Goal: Task Accomplishment & Management: Manage account settings

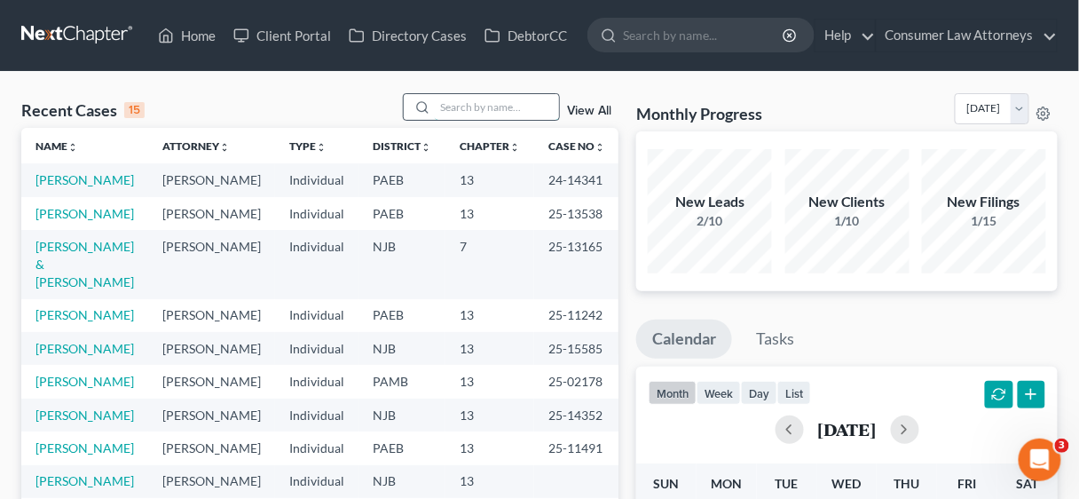
click at [467, 101] on input "search" at bounding box center [497, 107] width 124 height 26
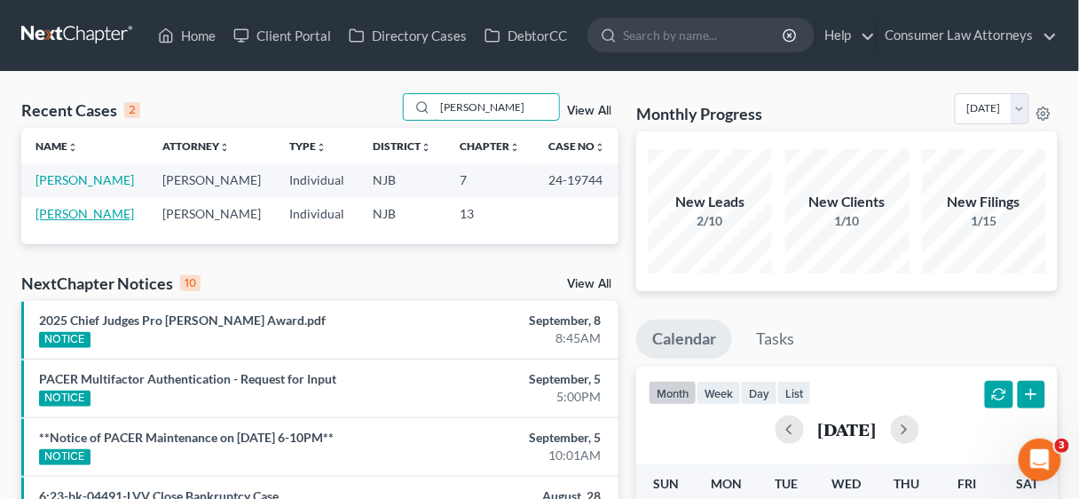
type input "[PERSON_NAME]"
click at [74, 212] on link "[PERSON_NAME]" at bounding box center [84, 213] width 98 height 15
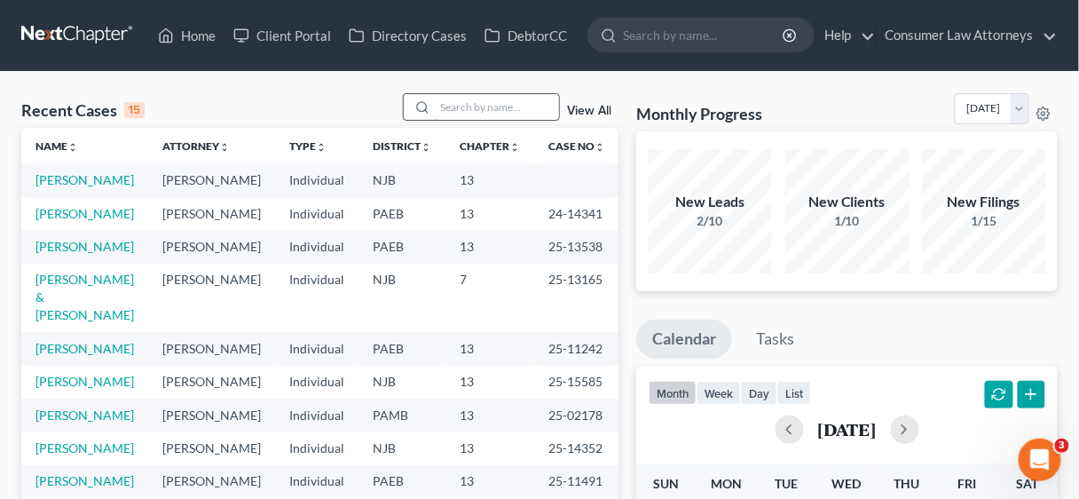
click at [455, 108] on input "search" at bounding box center [497, 107] width 124 height 26
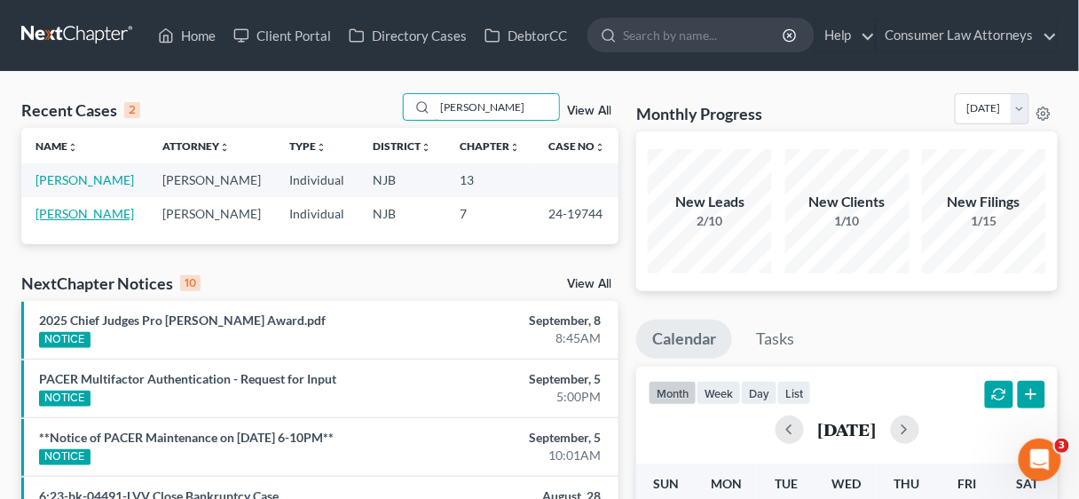
type input "[PERSON_NAME]"
click at [69, 212] on link "[PERSON_NAME]" at bounding box center [84, 213] width 98 height 15
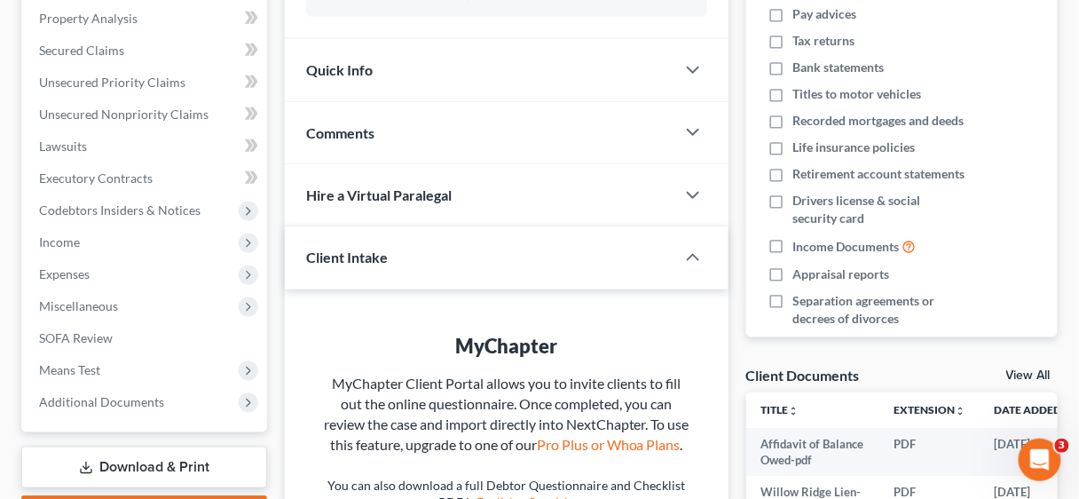
scroll to position [497, 0]
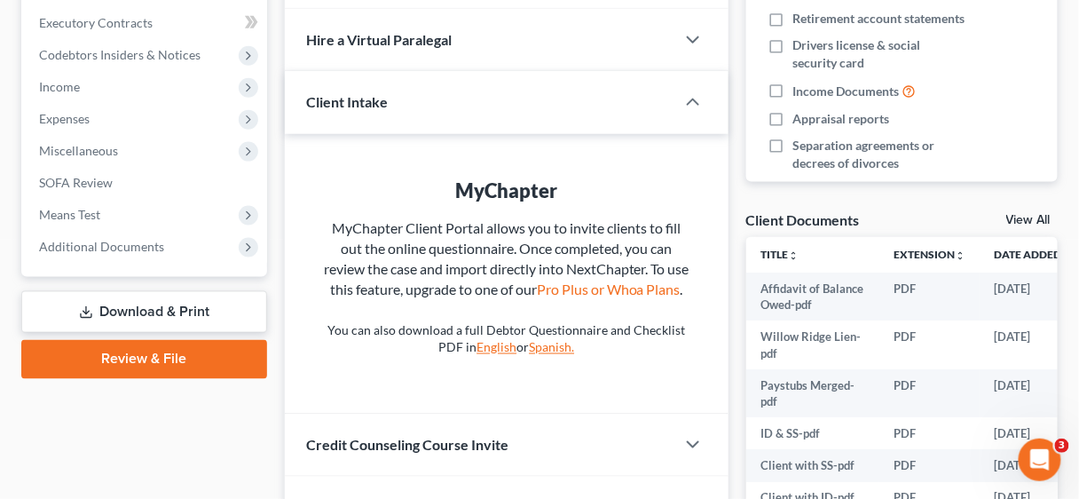
click at [157, 311] on link "Download & Print" at bounding box center [144, 312] width 246 height 42
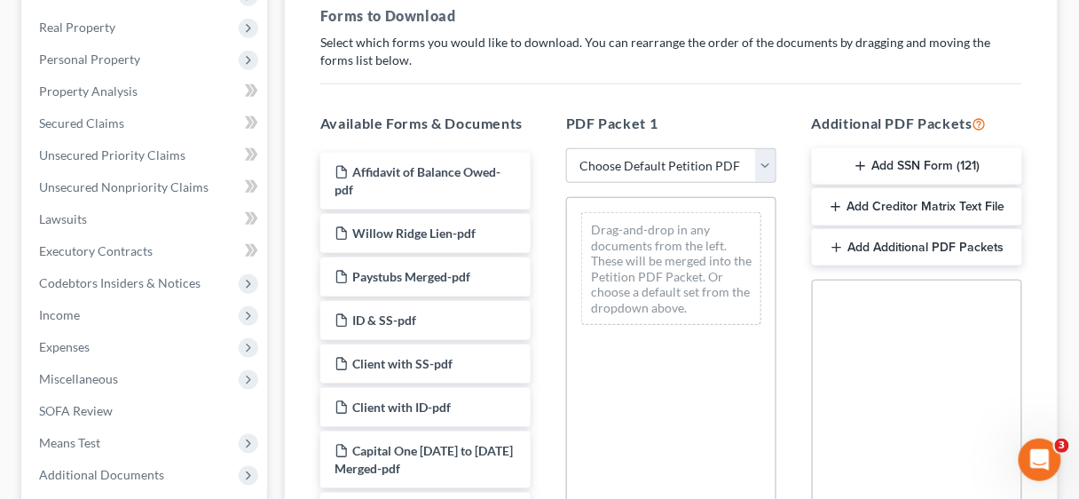
scroll to position [284, 0]
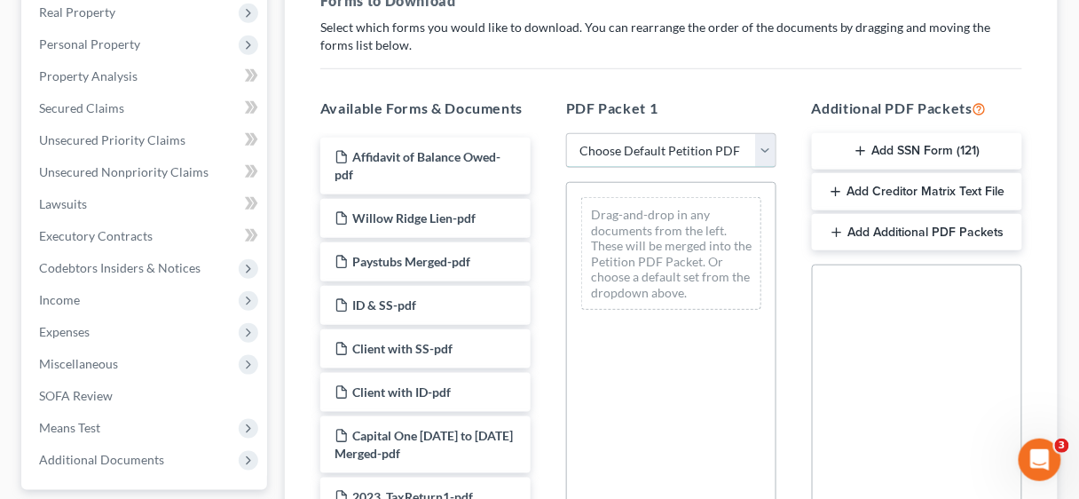
click at [770, 146] on select "Choose Default Petition PDF Packet Complete Bankruptcy Petition (all forms and …" at bounding box center [671, 150] width 210 height 35
select select "2"
click at [566, 133] on select "Choose Default Petition PDF Packet Complete Bankruptcy Petition (all forms and …" at bounding box center [671, 150] width 210 height 35
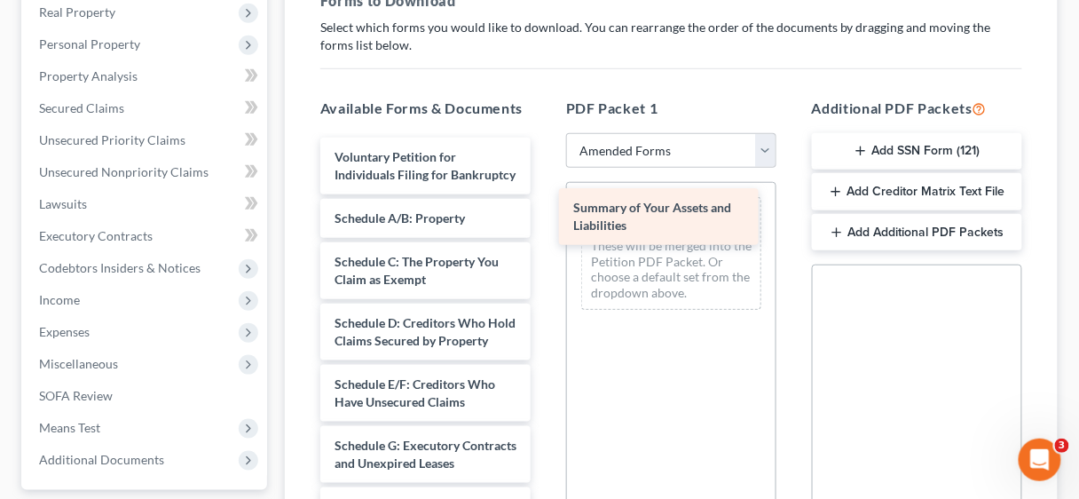
drag, startPoint x: 436, startPoint y: 237, endPoint x: 674, endPoint y: 210, distance: 240.2
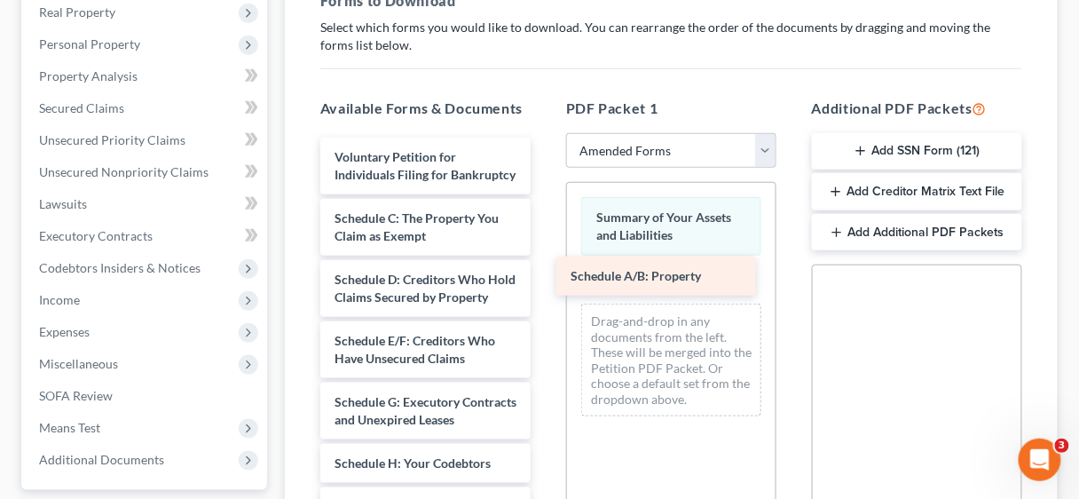
drag, startPoint x: 432, startPoint y: 232, endPoint x: 668, endPoint y: 273, distance: 239.7
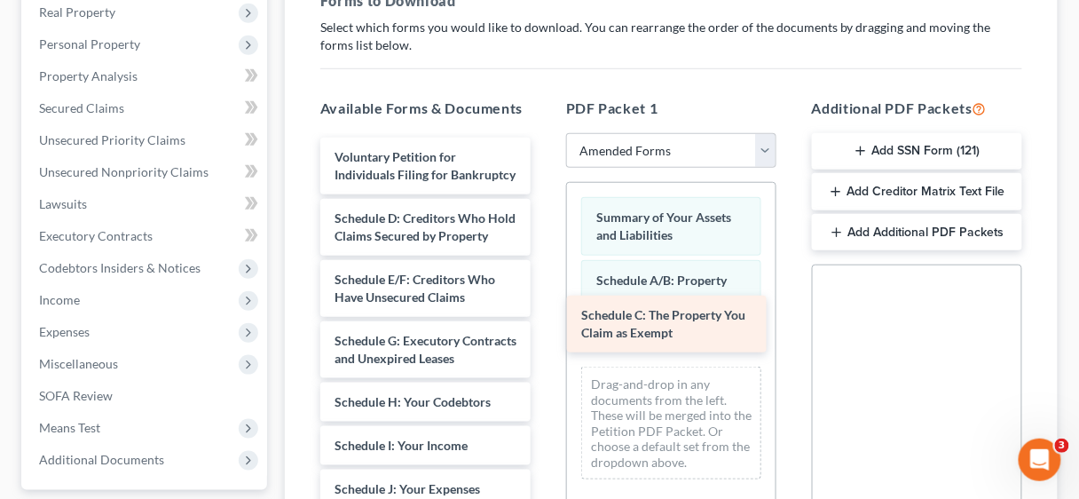
drag, startPoint x: 429, startPoint y: 241, endPoint x: 675, endPoint y: 322, distance: 259.6
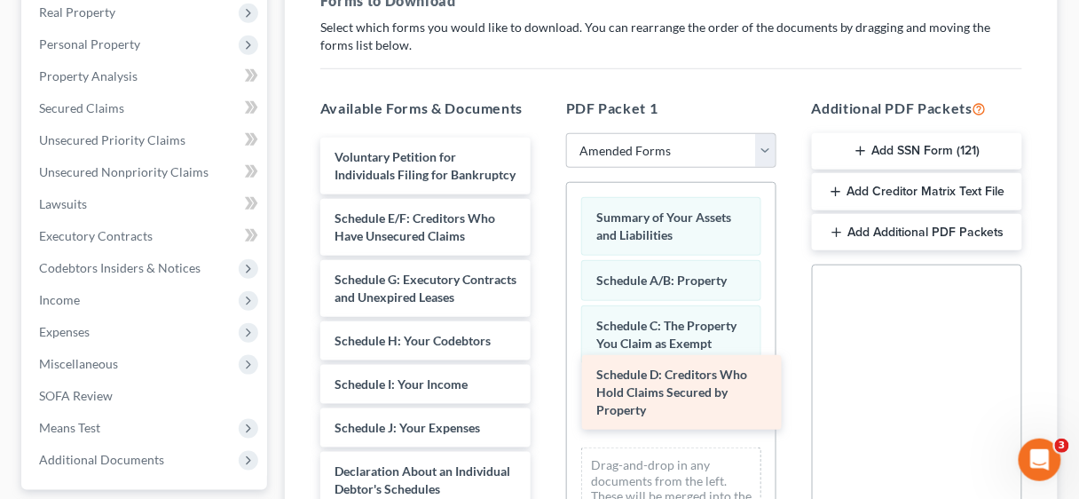
drag, startPoint x: 396, startPoint y: 253, endPoint x: 658, endPoint y: 393, distance: 296.9
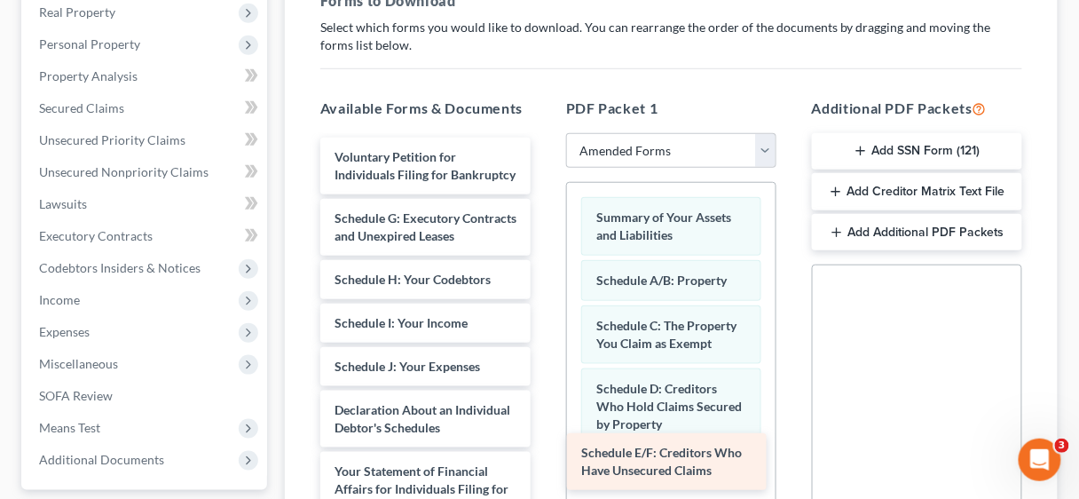
drag, startPoint x: 437, startPoint y: 240, endPoint x: 688, endPoint y: 458, distance: 332.1
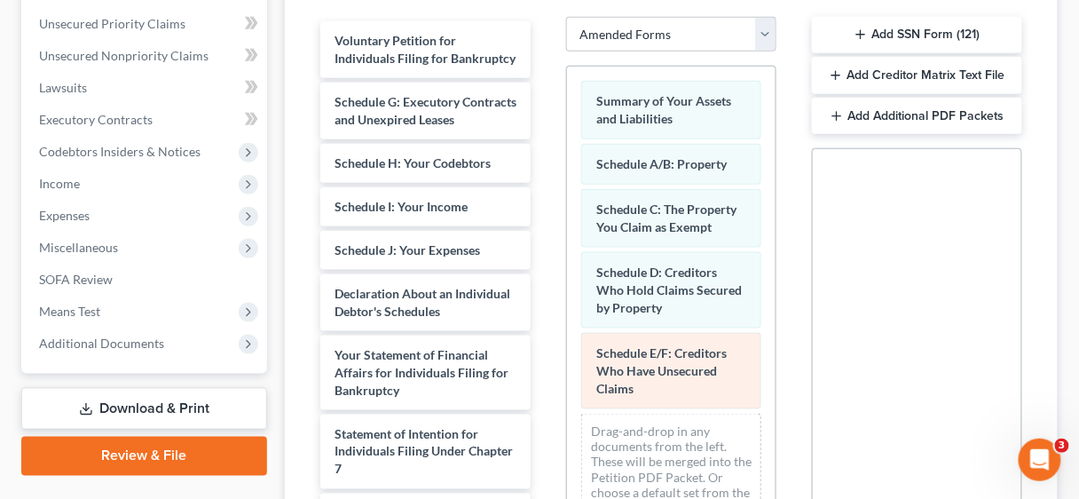
scroll to position [426, 0]
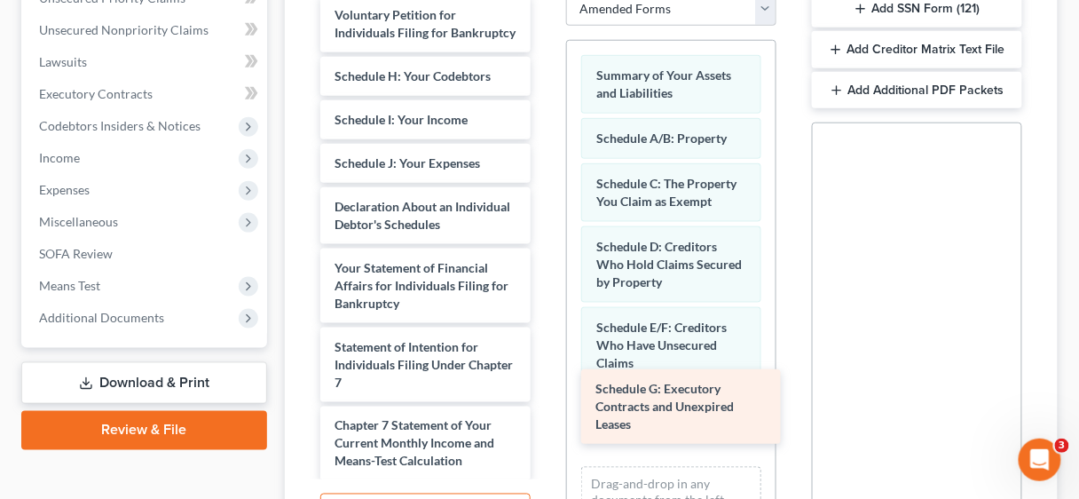
drag, startPoint x: 374, startPoint y: 96, endPoint x: 634, endPoint y: 392, distance: 394.8
click at [545, 392] on div "Schedule G: Executory Contracts and Unexpired Leases Voluntary Petition for Ind…" at bounding box center [425, 352] width 239 height 713
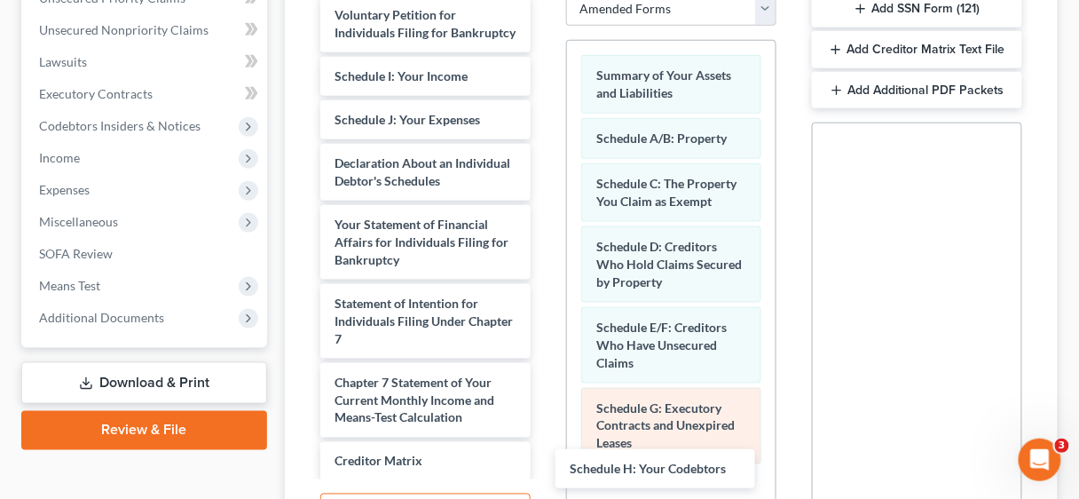
drag, startPoint x: 404, startPoint y: 84, endPoint x: 637, endPoint y: 449, distance: 433.0
click at [545, 460] on div "Schedule H: Your Codebtors Voluntary Petition for Individuals Filing for Bankru…" at bounding box center [425, 330] width 239 height 669
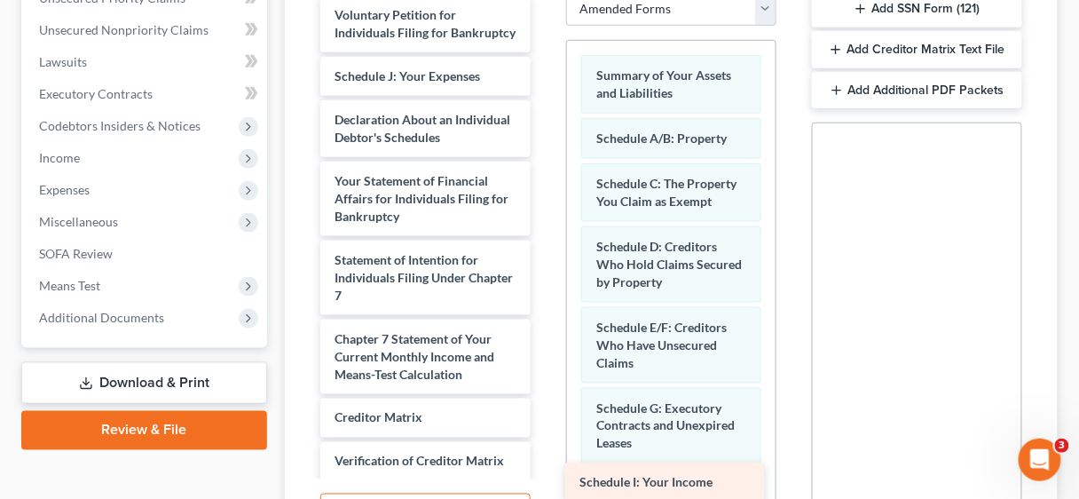
drag, startPoint x: 398, startPoint y: 92, endPoint x: 643, endPoint y: 481, distance: 459.4
click at [545, 481] on div "Schedule I: Your Income Voluntary Petition for Individuals Filing for Bankruptc…" at bounding box center [425, 309] width 239 height 626
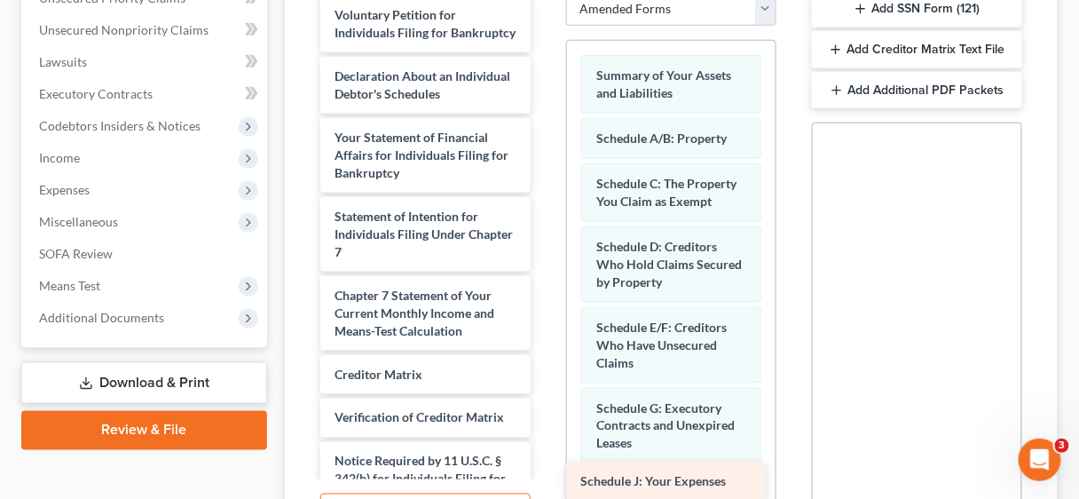
drag, startPoint x: 402, startPoint y: 89, endPoint x: 648, endPoint y: 477, distance: 459.8
click at [545, 477] on div "Schedule J: Your Expenses Voluntary Petition for Individuals Filing for Bankrup…" at bounding box center [425, 287] width 239 height 582
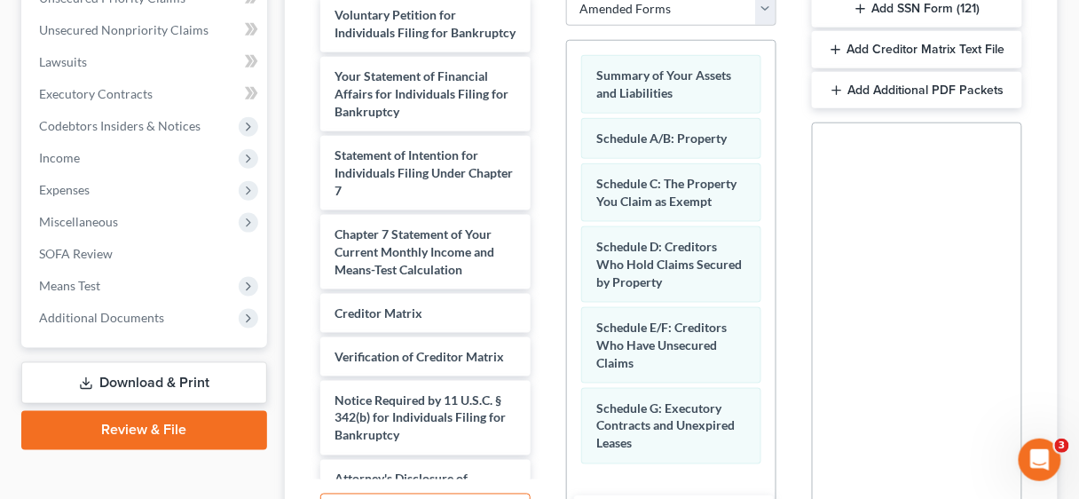
drag, startPoint x: 413, startPoint y: 104, endPoint x: 667, endPoint y: 526, distance: 492.7
click at [667, 498] on html "Home New Case Client Portal Directory Cases DebtorCC Consumer Law Attorneys [EM…" at bounding box center [539, 131] width 1079 height 1114
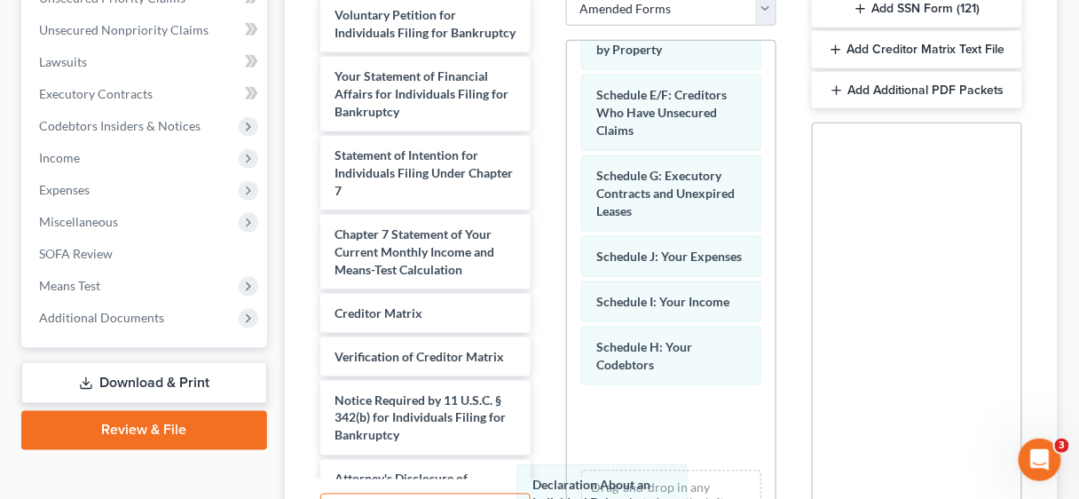
scroll to position [312, 0]
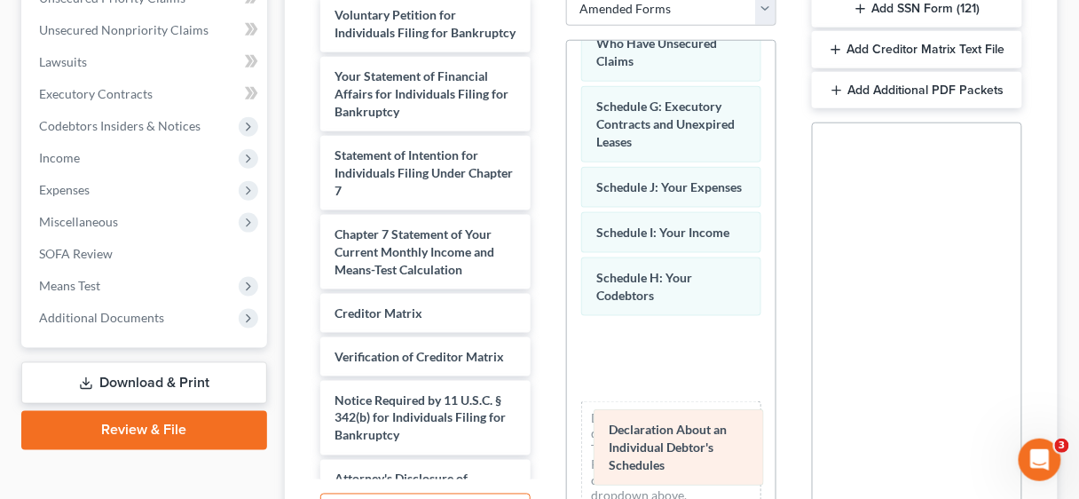
drag, startPoint x: 641, startPoint y: 184, endPoint x: 653, endPoint y: 443, distance: 259.4
click at [653, 443] on div "Declaration About an Individual Debtor's Schedules Summary of Your Assets and L…" at bounding box center [671, 133] width 209 height 788
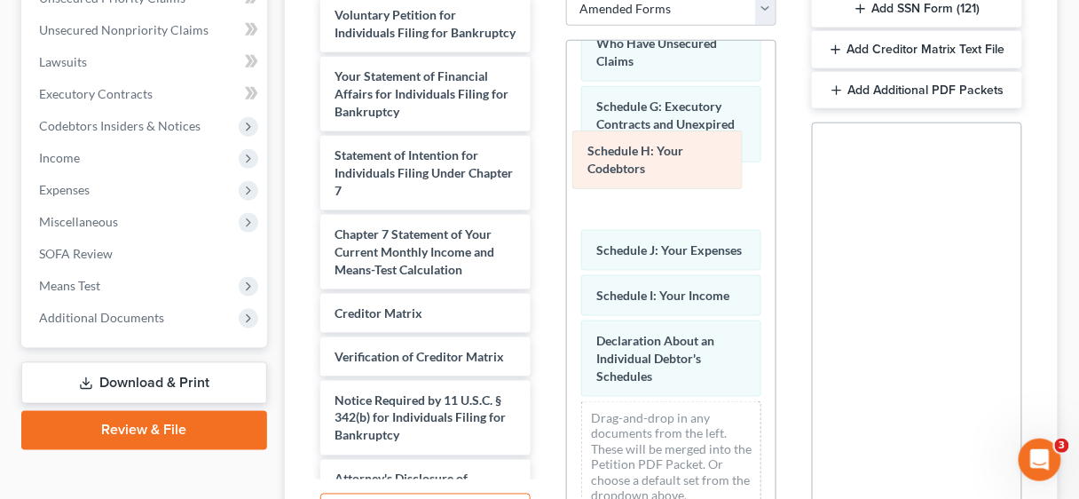
drag, startPoint x: 644, startPoint y: 291, endPoint x: 635, endPoint y: 165, distance: 126.3
click at [635, 165] on div "Schedule H: Your Codebtors Summary of Your Assets and Liabilities Schedule A/B:…" at bounding box center [671, 133] width 209 height 788
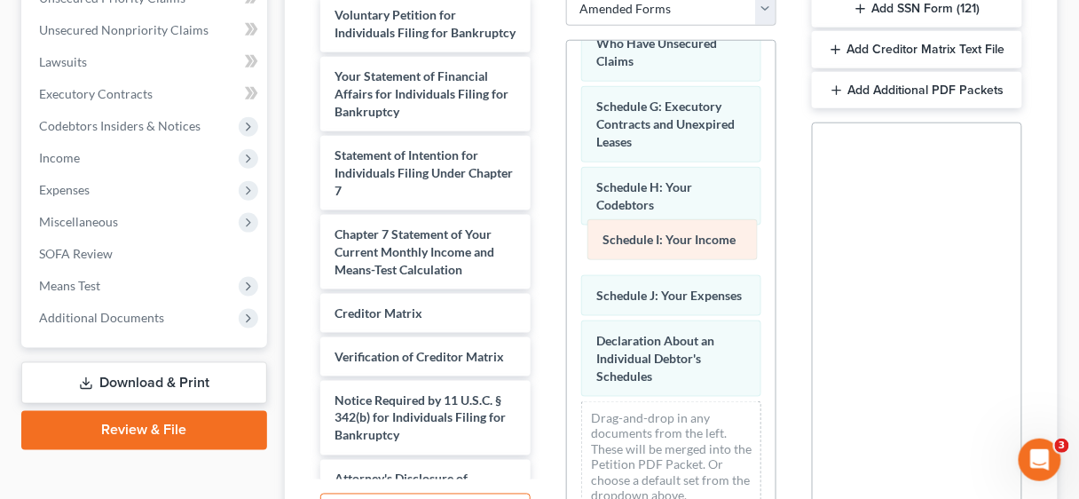
drag, startPoint x: 648, startPoint y: 293, endPoint x: 653, endPoint y: 231, distance: 62.3
click at [653, 231] on div "Schedule I: Your Income Summary of Your Assets and Liabilities Schedule A/B: Pr…" at bounding box center [671, 133] width 209 height 788
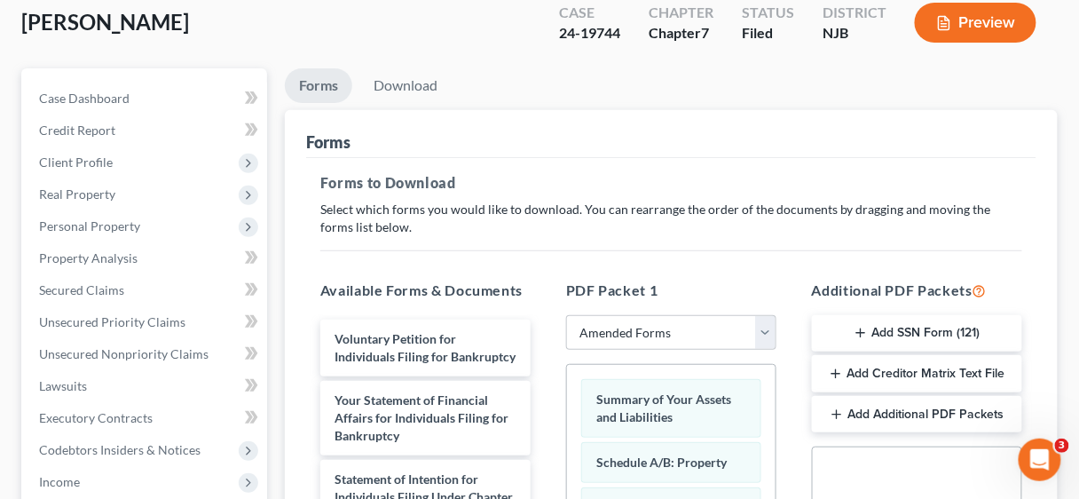
scroll to position [44, 0]
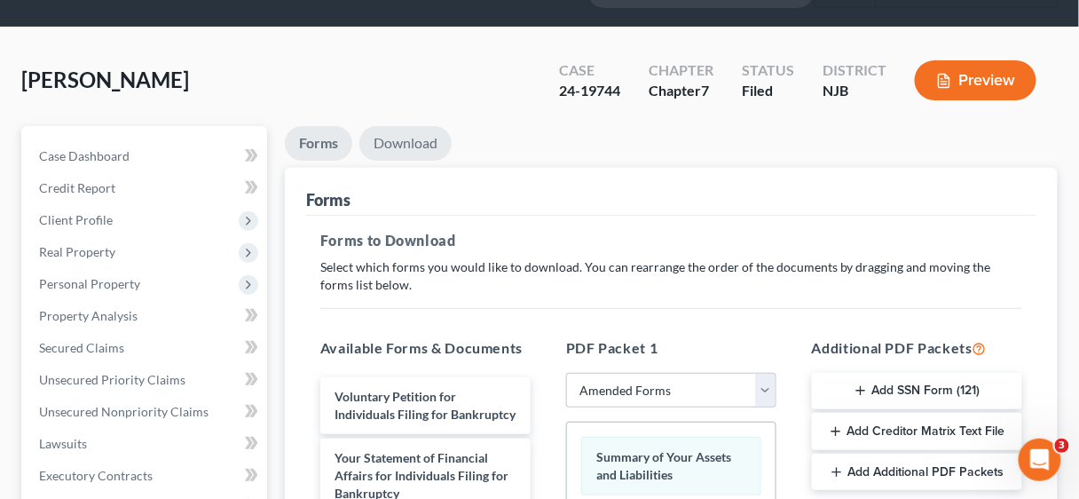
click at [404, 138] on link "Download" at bounding box center [405, 143] width 92 height 35
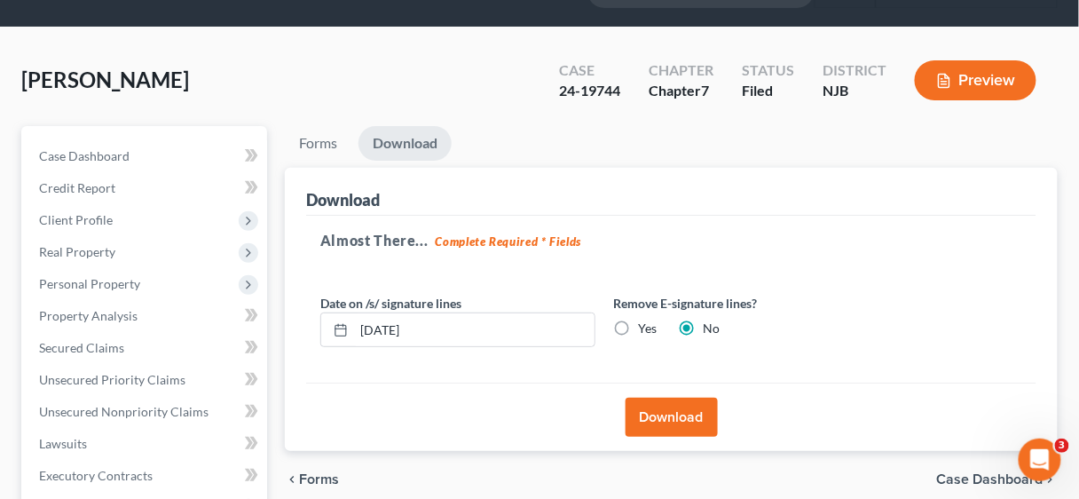
click at [686, 412] on button "Download" at bounding box center [672, 417] width 92 height 39
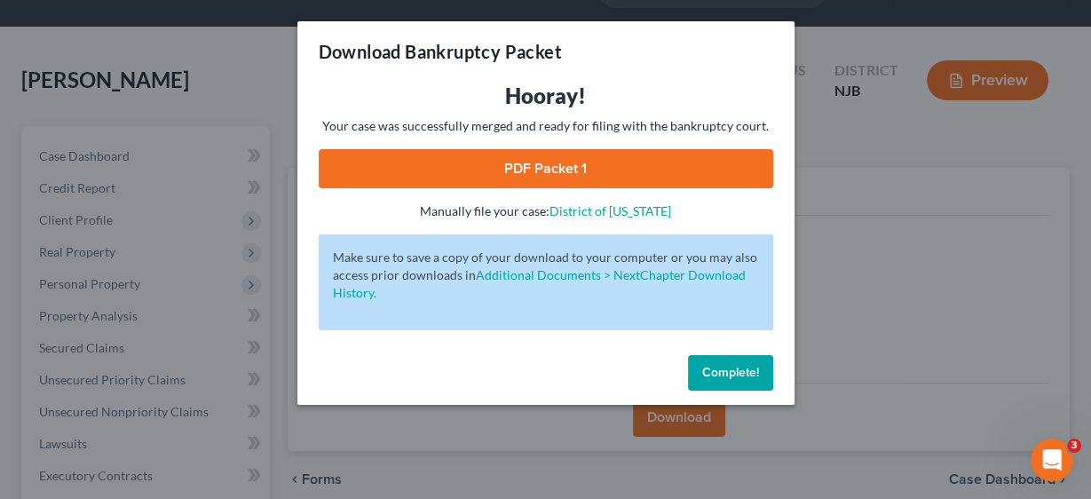
click at [585, 168] on link "PDF Packet 1" at bounding box center [546, 168] width 454 height 39
click at [728, 363] on button "Complete!" at bounding box center [730, 372] width 85 height 35
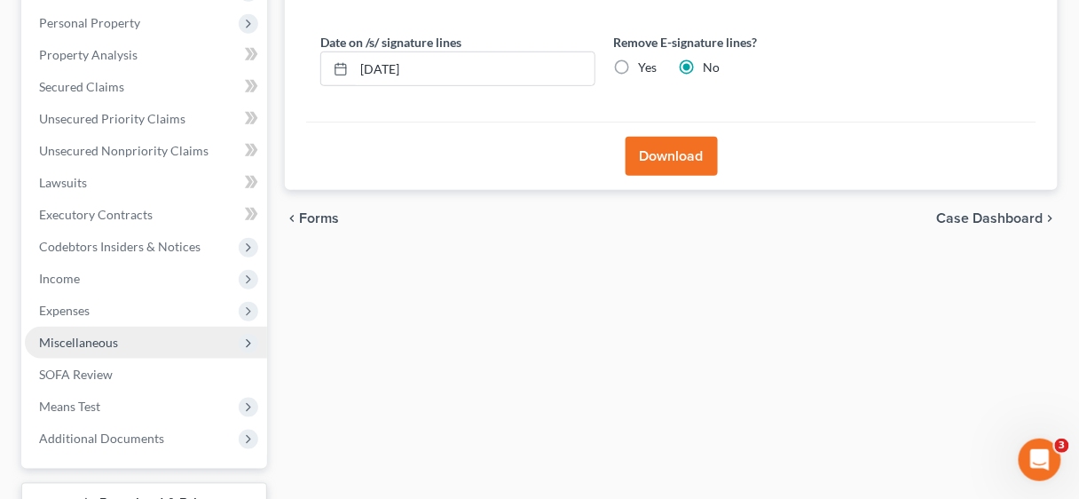
scroll to position [328, 0]
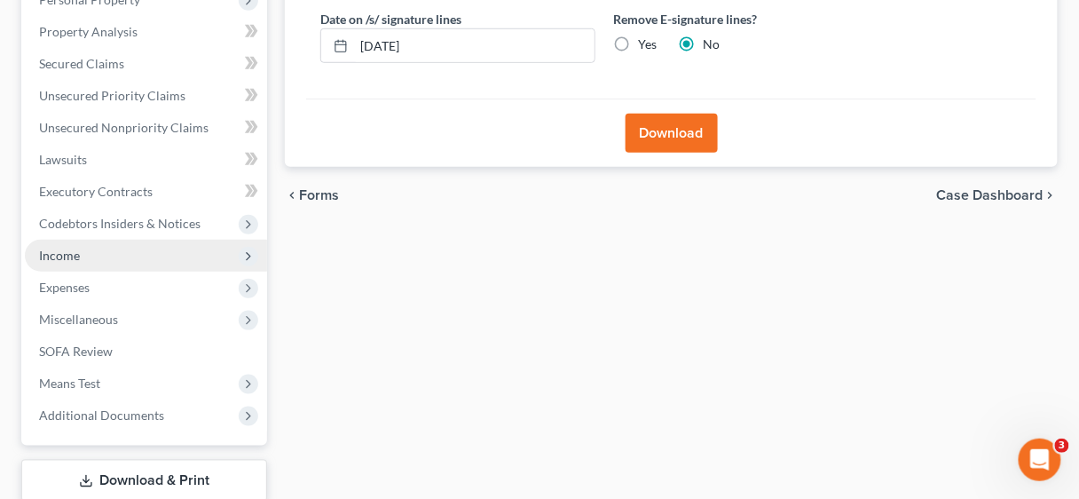
click at [80, 244] on span "Income" at bounding box center [146, 256] width 242 height 32
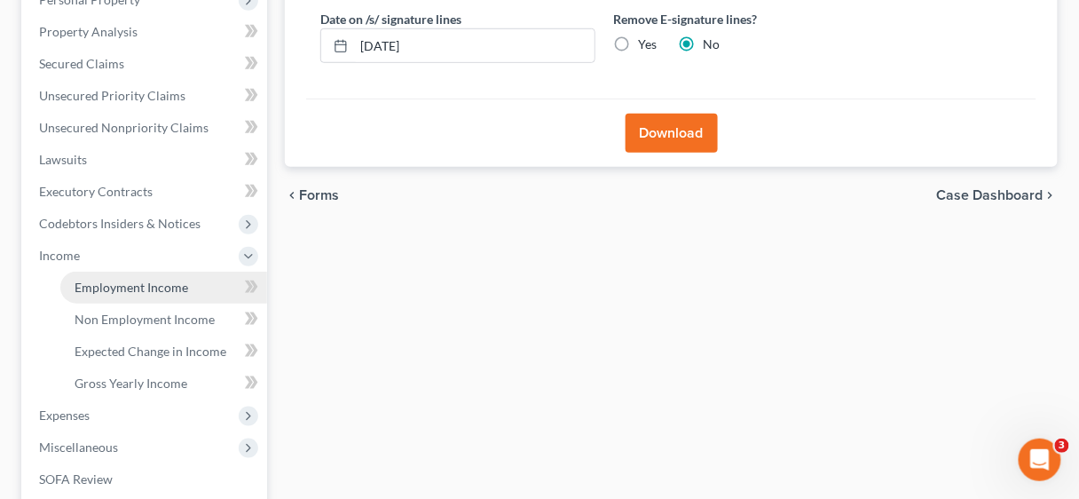
click at [116, 291] on span "Employment Income" at bounding box center [132, 287] width 114 height 15
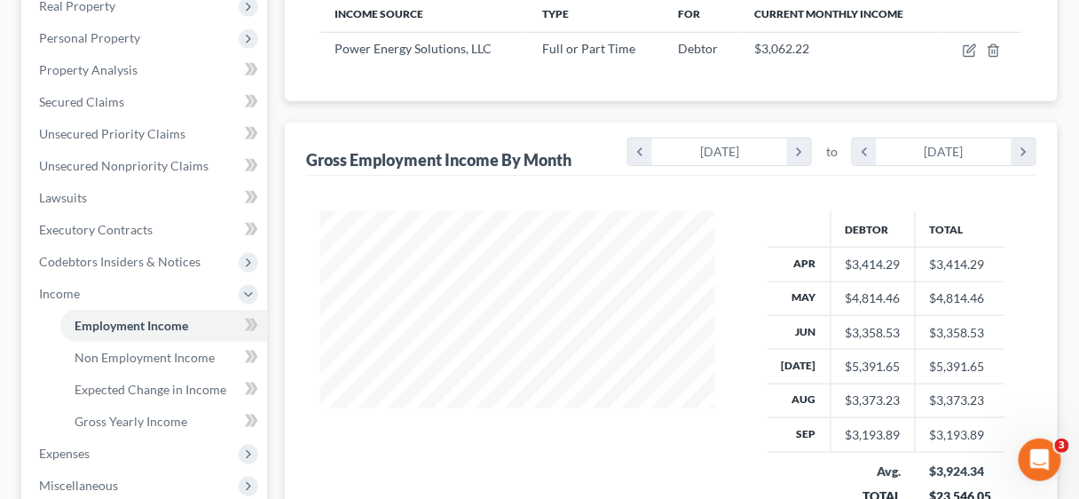
scroll to position [426, 0]
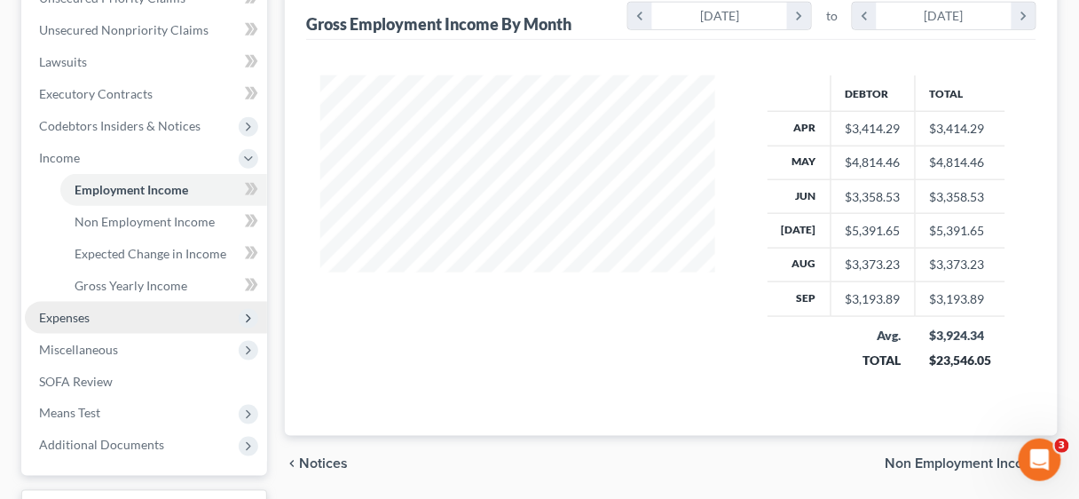
click at [72, 315] on span "Expenses" at bounding box center [64, 317] width 51 height 15
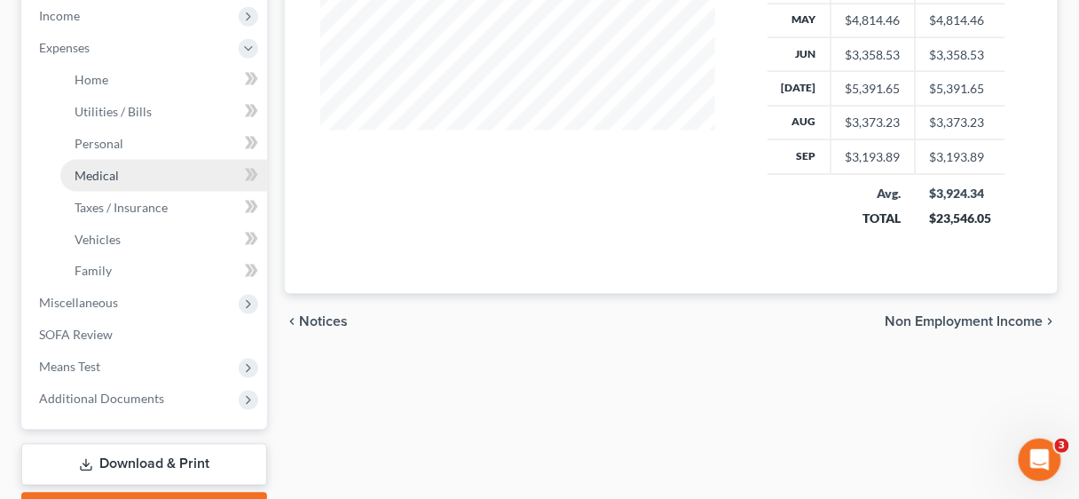
scroll to position [595, 0]
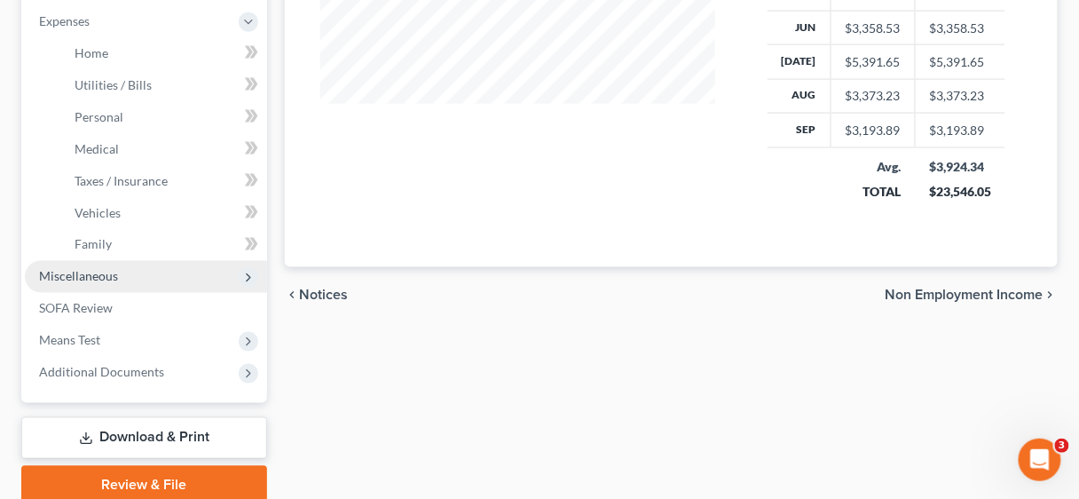
click at [74, 274] on span "Miscellaneous" at bounding box center [78, 276] width 79 height 15
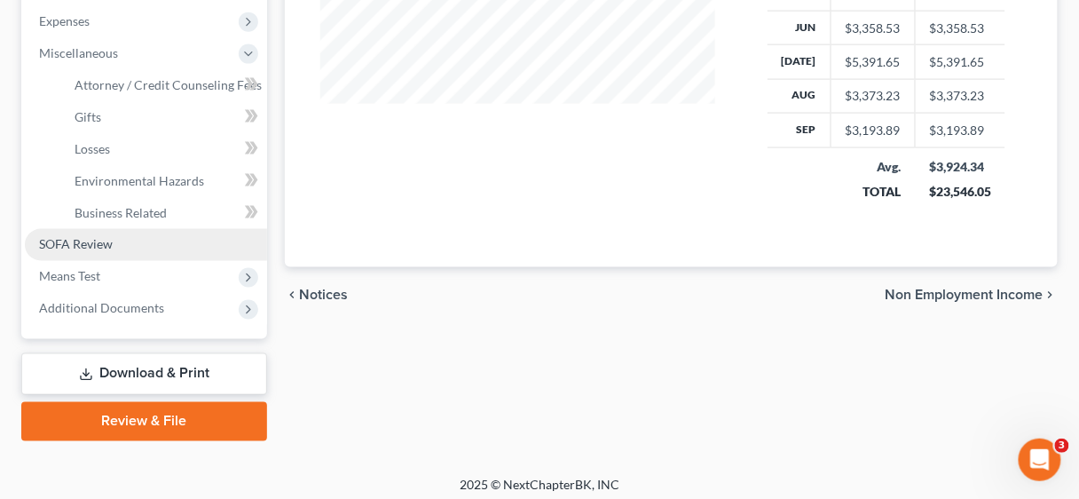
click at [78, 245] on span "SOFA Review" at bounding box center [76, 244] width 74 height 15
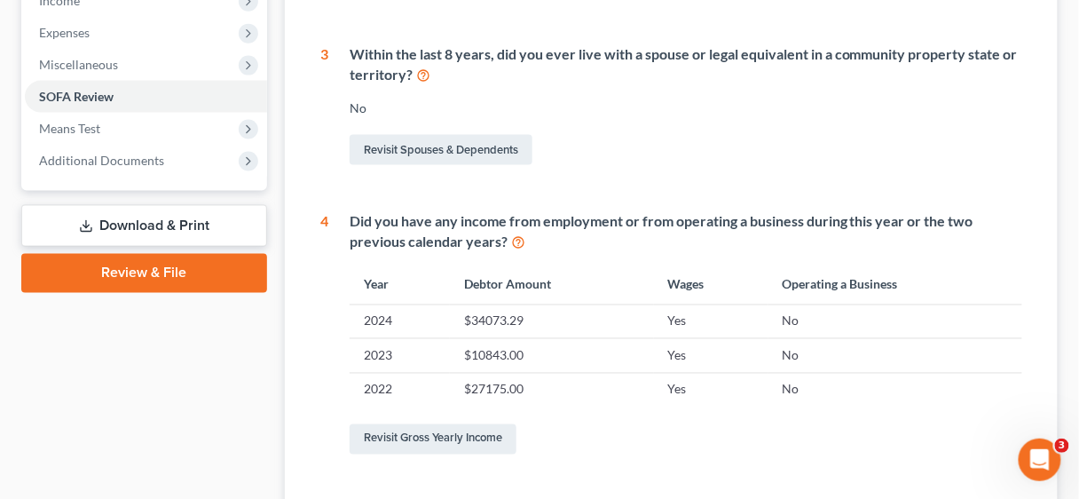
scroll to position [639, 0]
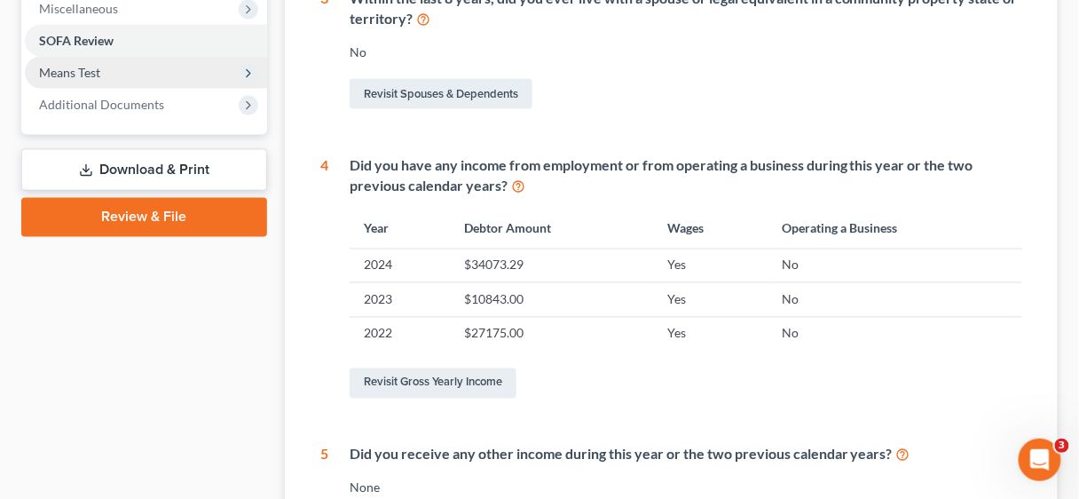
click at [92, 74] on span "Means Test" at bounding box center [69, 72] width 61 height 15
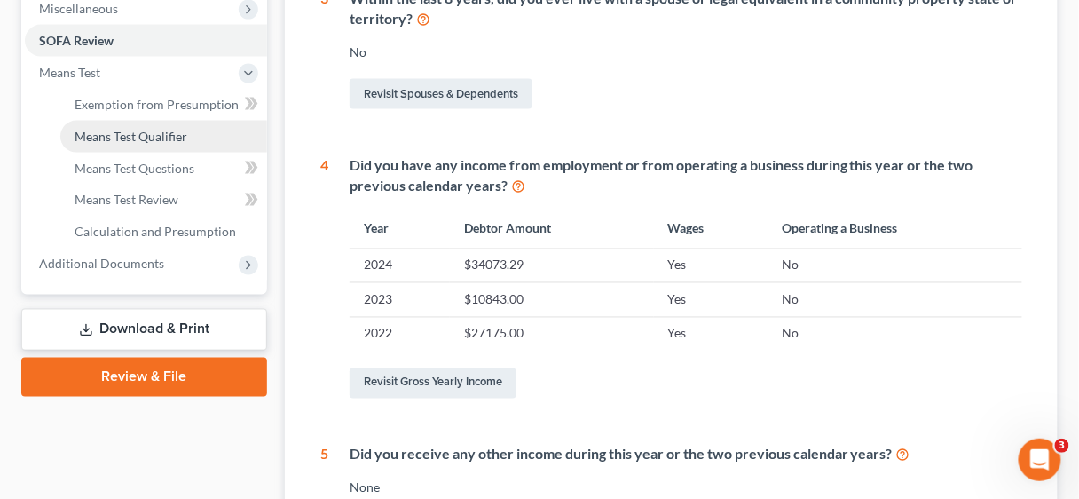
click at [161, 139] on span "Means Test Qualifier" at bounding box center [131, 136] width 113 height 15
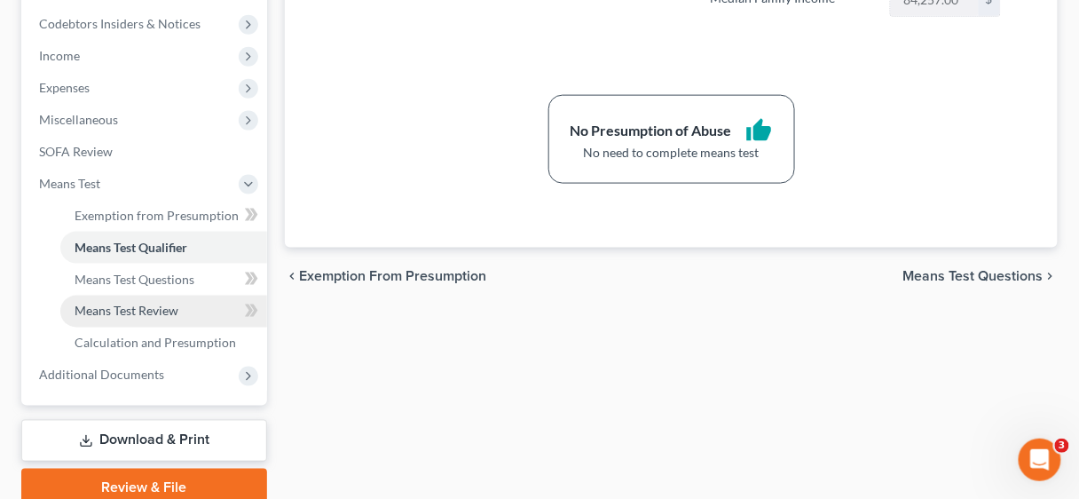
scroll to position [568, 0]
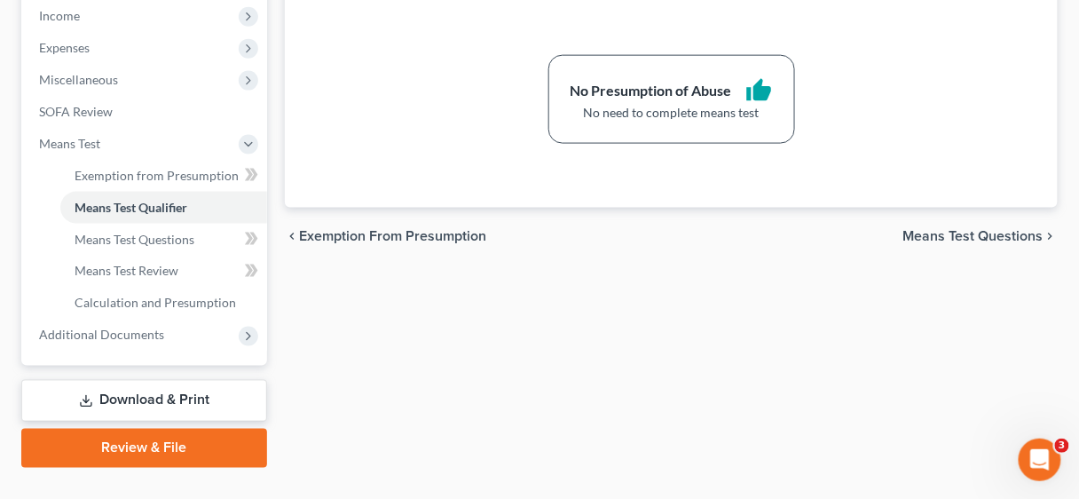
click at [179, 440] on link "Review & File" at bounding box center [144, 448] width 246 height 39
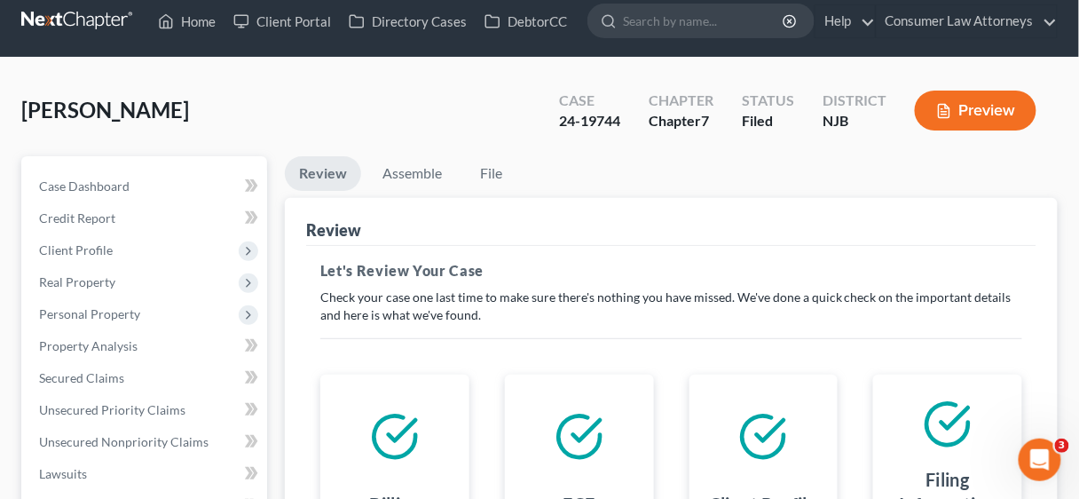
scroll to position [442, 0]
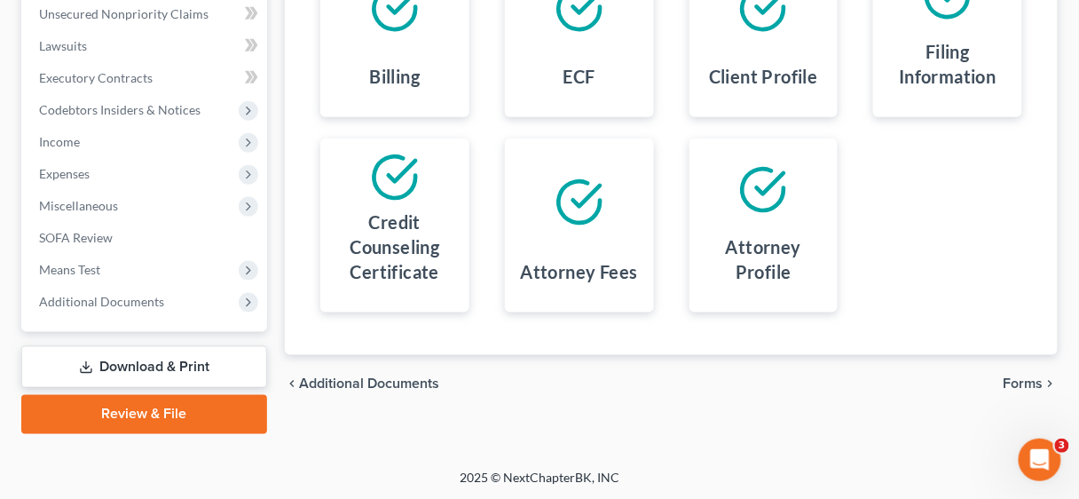
click at [193, 364] on link "Download & Print" at bounding box center [144, 367] width 246 height 42
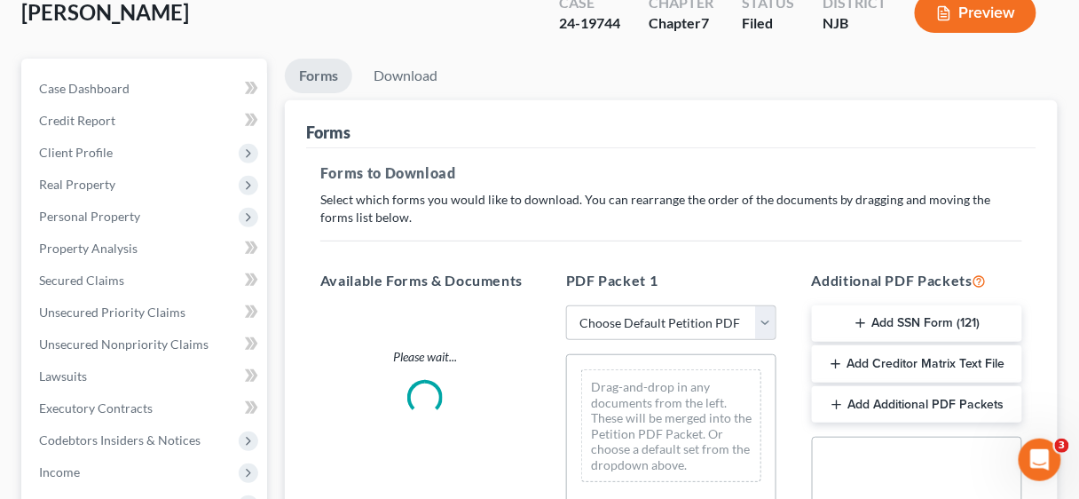
scroll to position [284, 0]
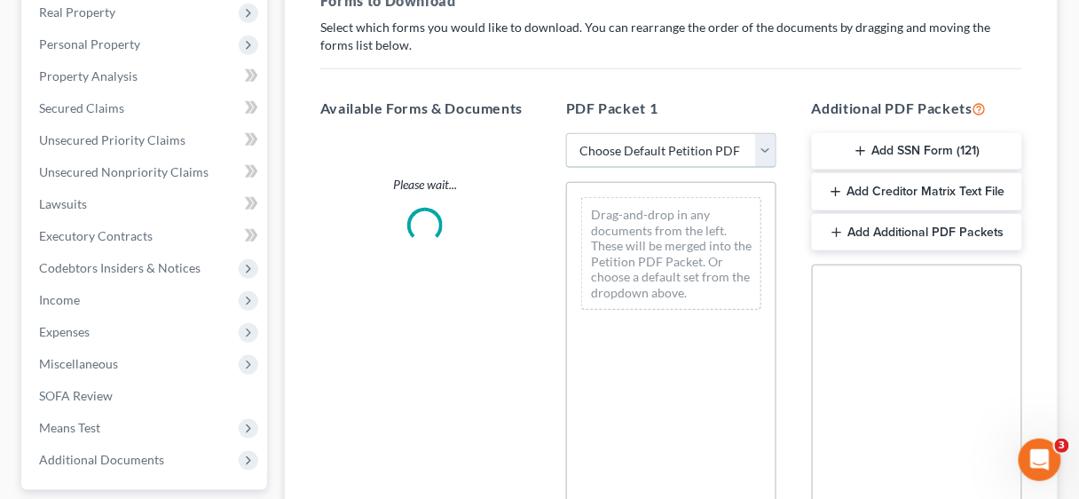
click at [768, 145] on select "Choose Default Petition PDF Packet Complete Bankruptcy Petition (all forms and …" at bounding box center [671, 150] width 210 height 35
select select "2"
click at [566, 133] on select "Choose Default Petition PDF Packet Complete Bankruptcy Petition (all forms and …" at bounding box center [671, 150] width 210 height 35
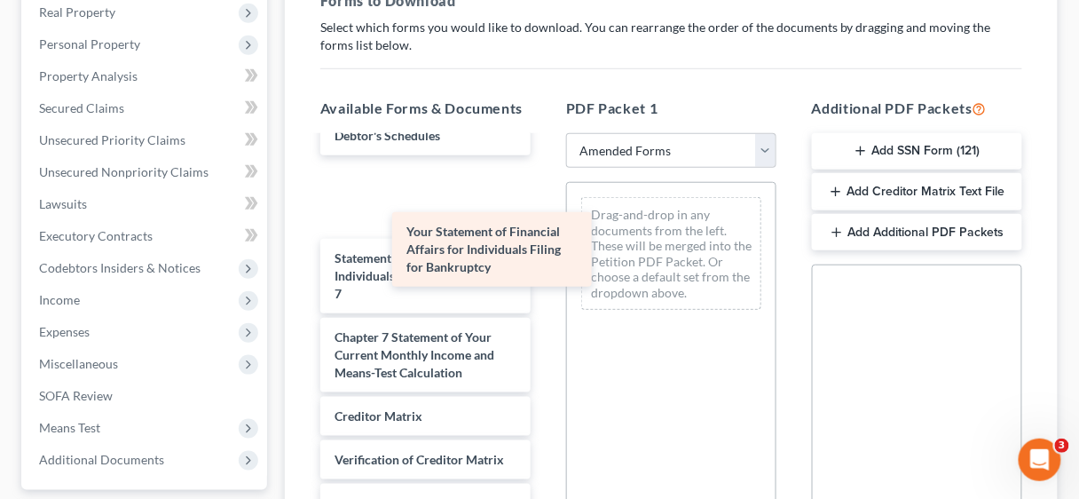
scroll to position [1255, 0]
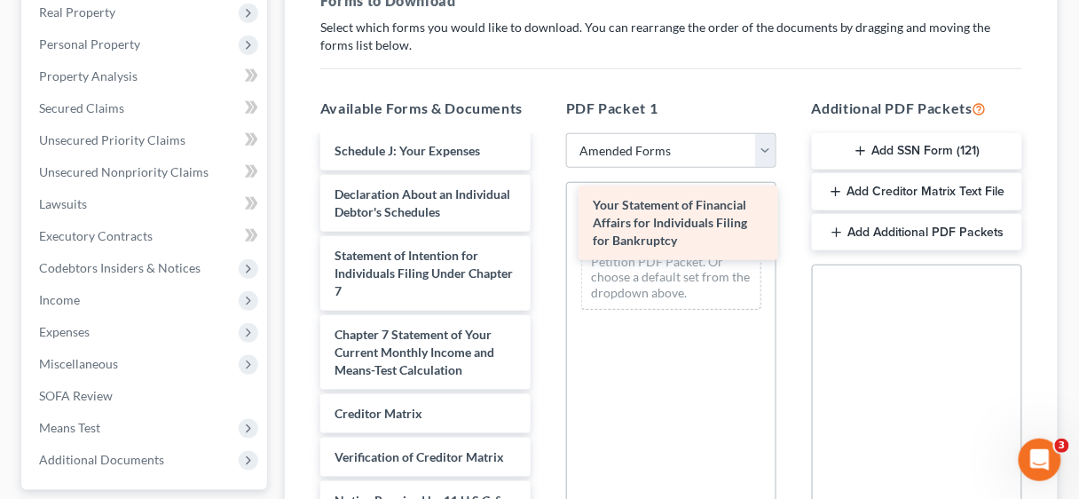
drag, startPoint x: 410, startPoint y: 260, endPoint x: 668, endPoint y: 234, distance: 259.5
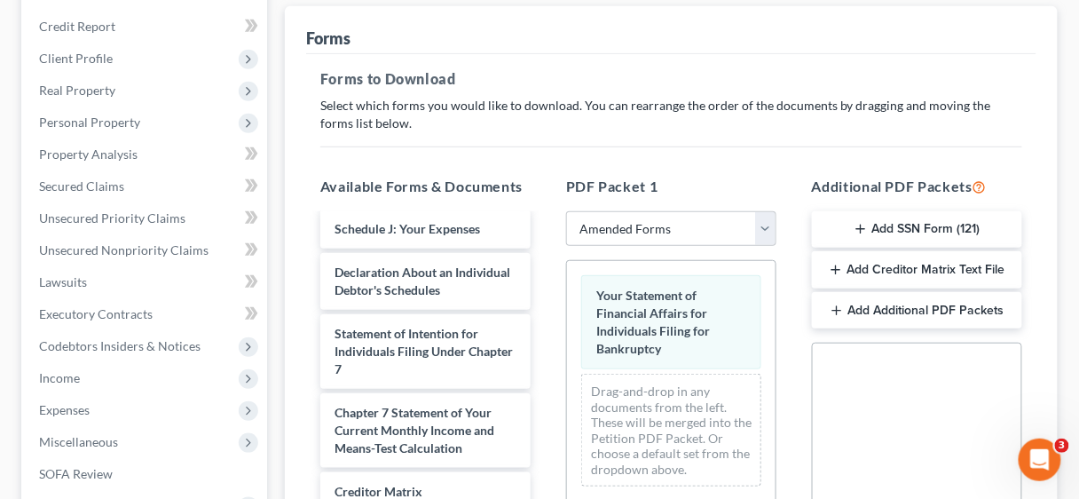
scroll to position [0, 0]
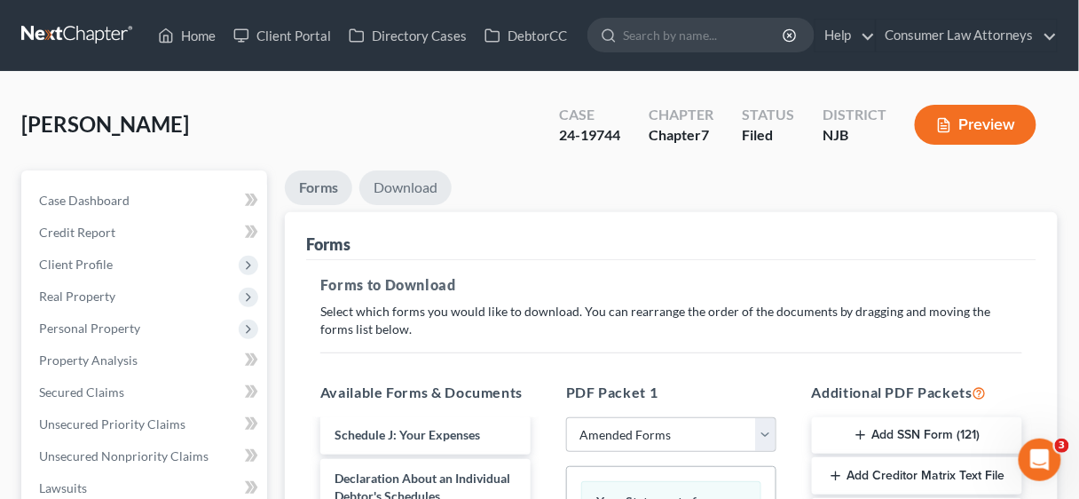
click at [392, 183] on link "Download" at bounding box center [405, 187] width 92 height 35
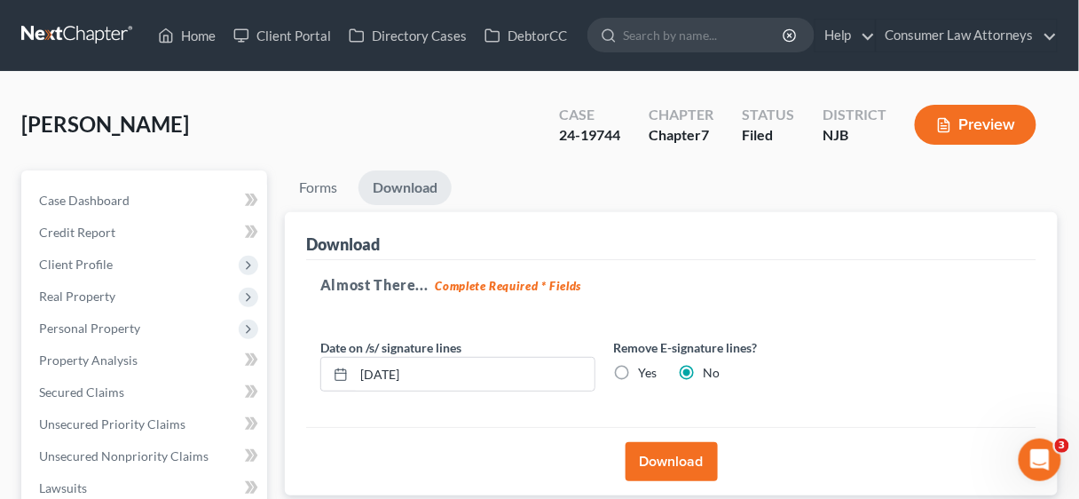
click at [674, 463] on button "Download" at bounding box center [672, 461] width 92 height 39
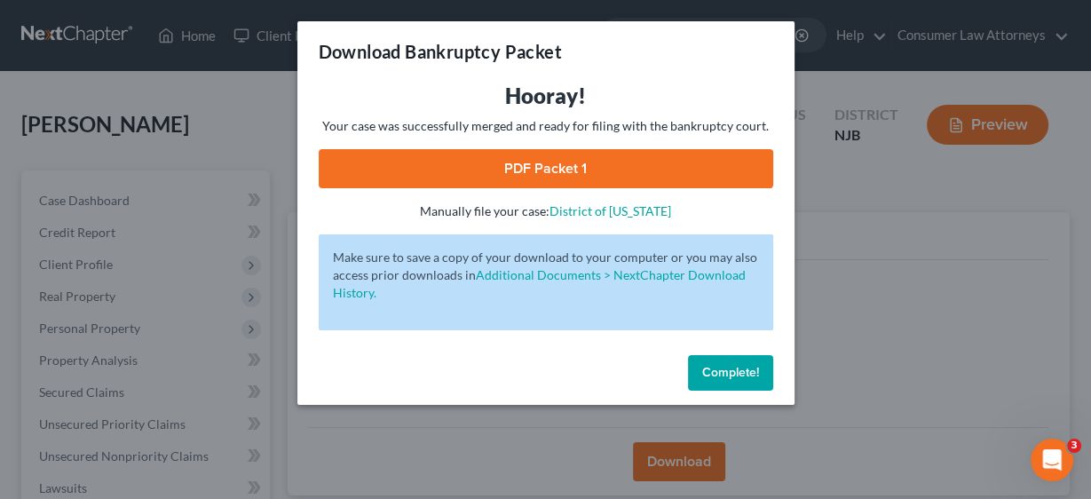
click at [539, 163] on link "PDF Packet 1" at bounding box center [546, 168] width 454 height 39
click at [757, 374] on span "Complete!" at bounding box center [730, 372] width 57 height 15
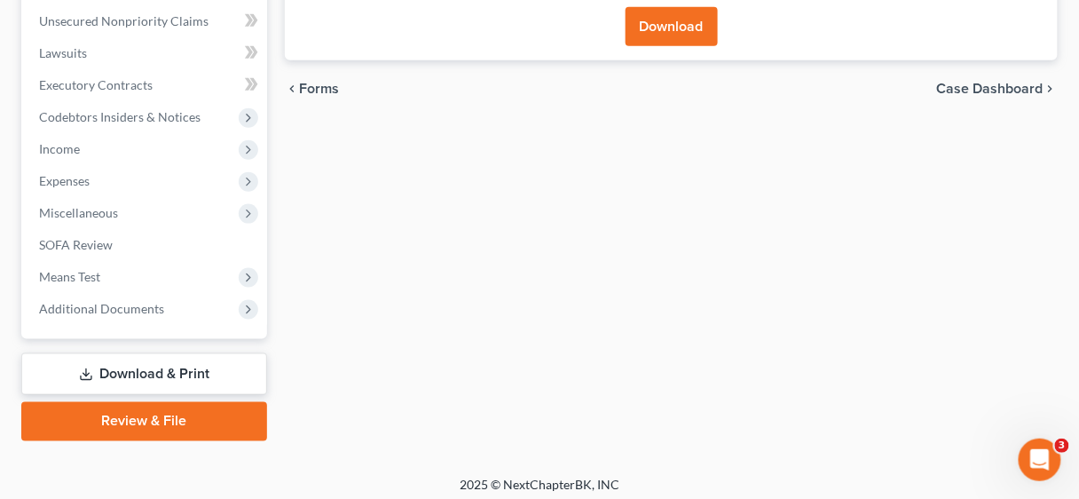
scroll to position [442, 0]
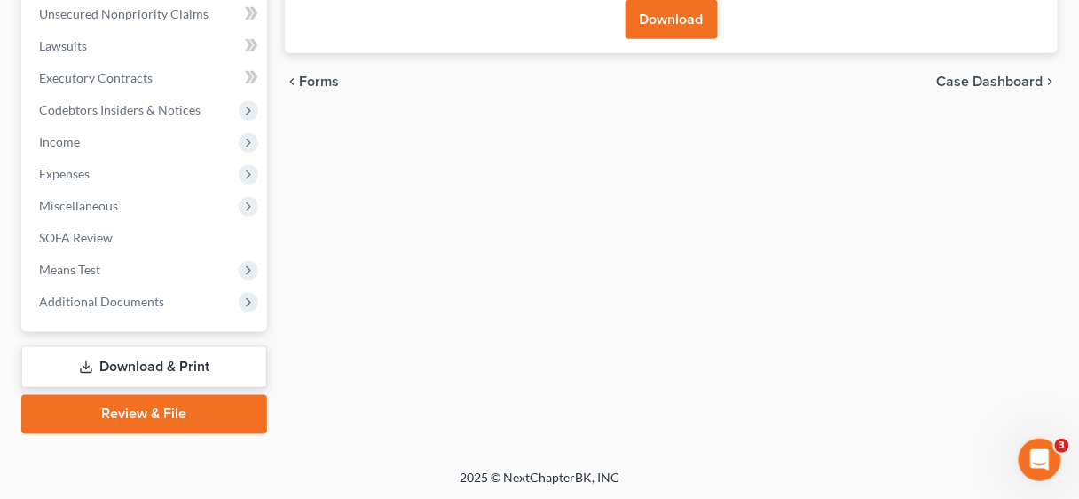
click at [190, 346] on link "Download & Print" at bounding box center [144, 367] width 246 height 42
click at [193, 402] on link "Review & File" at bounding box center [144, 414] width 246 height 39
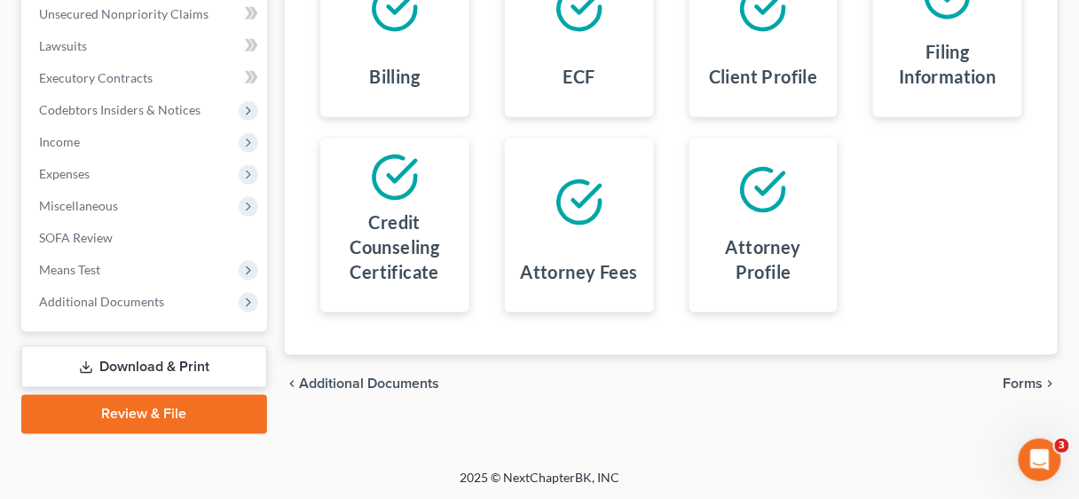
click at [202, 368] on link "Download & Print" at bounding box center [144, 367] width 246 height 42
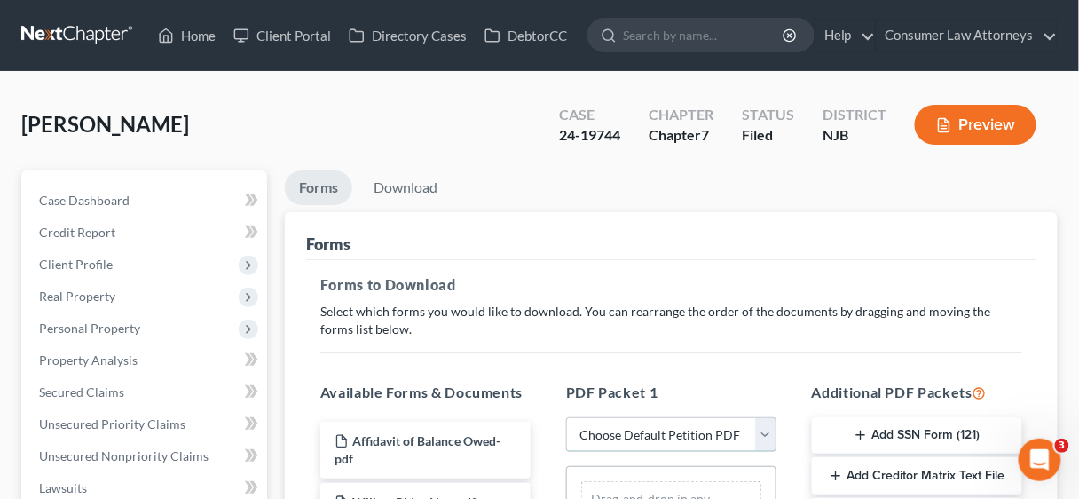
click at [762, 433] on select "Choose Default Petition PDF Packet Complete Bankruptcy Petition (all forms and …" at bounding box center [671, 434] width 210 height 35
select select "2"
click at [566, 417] on select "Choose Default Petition PDF Packet Complete Bankruptcy Petition (all forms and …" at bounding box center [671, 434] width 210 height 35
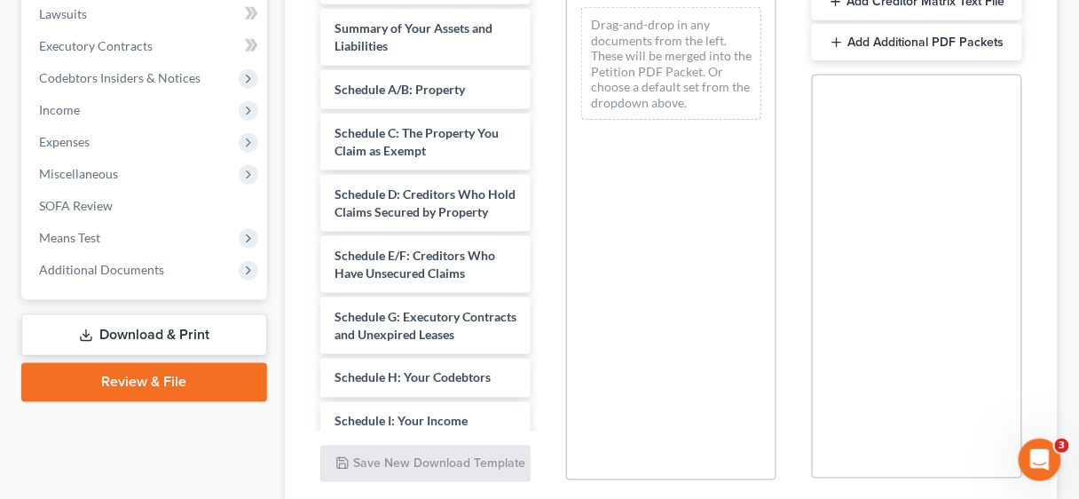
scroll to position [497, 0]
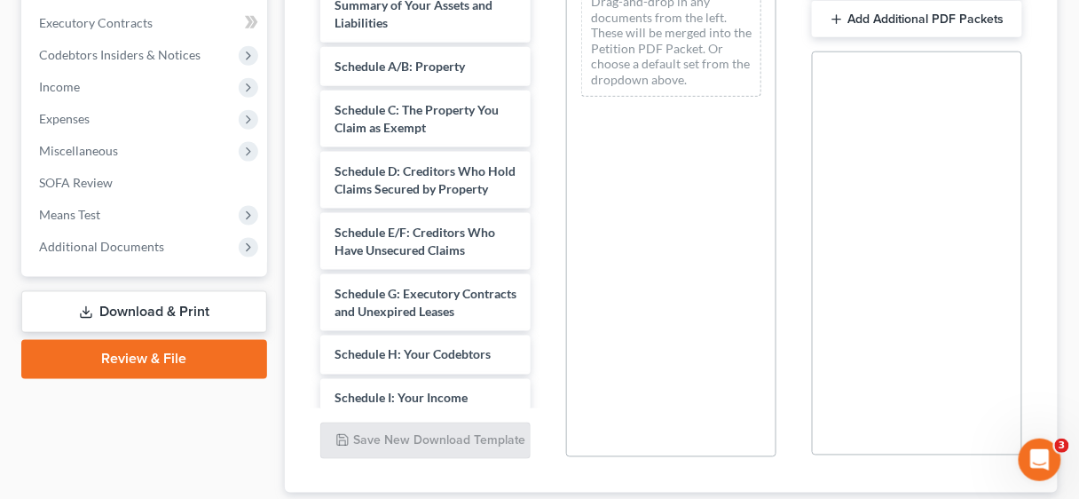
click at [189, 311] on link "Download & Print" at bounding box center [144, 312] width 246 height 42
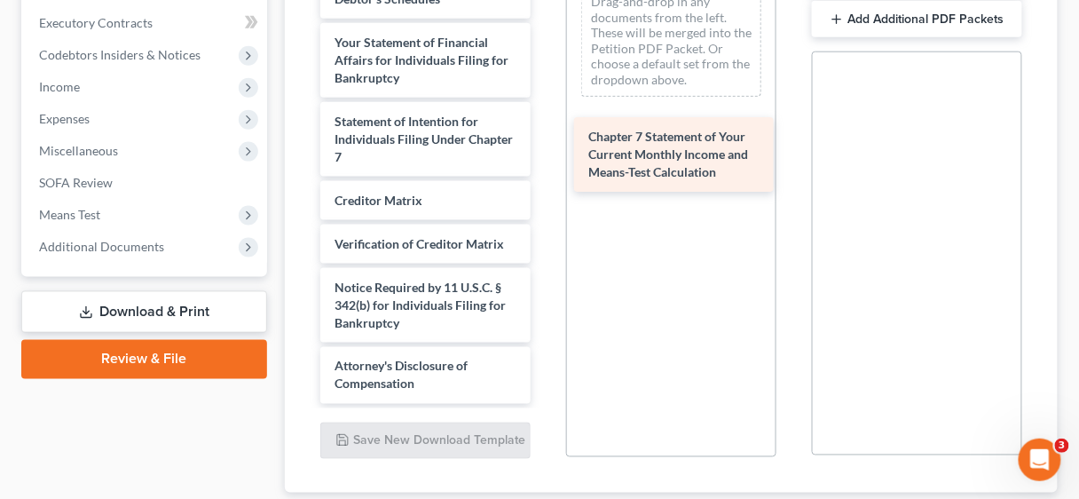
scroll to position [557, 0]
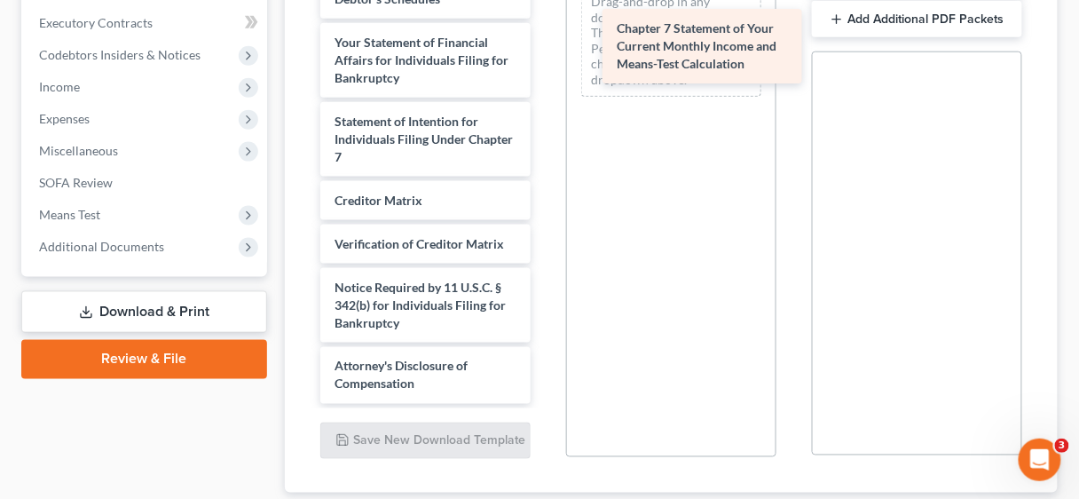
drag, startPoint x: 413, startPoint y: 144, endPoint x: 693, endPoint y: 50, distance: 294.9
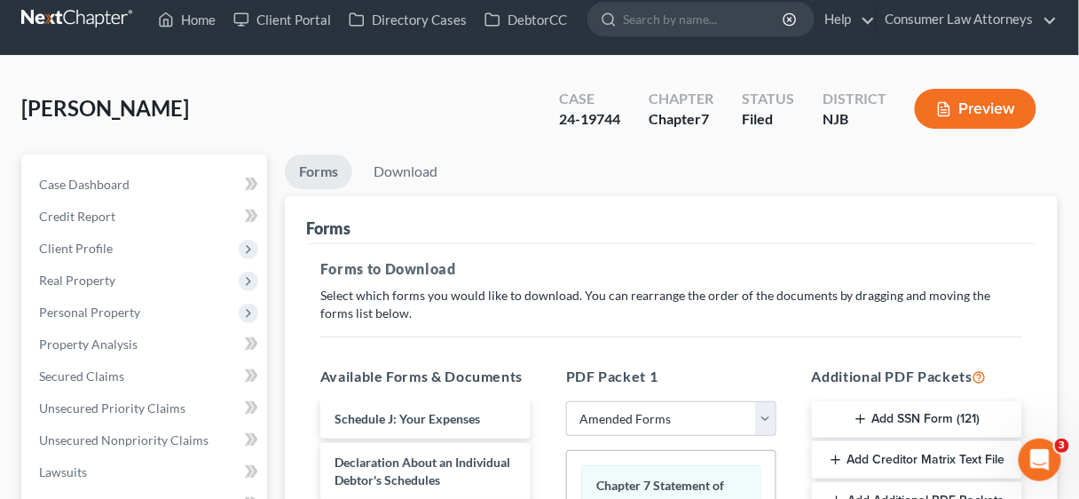
scroll to position [0, 0]
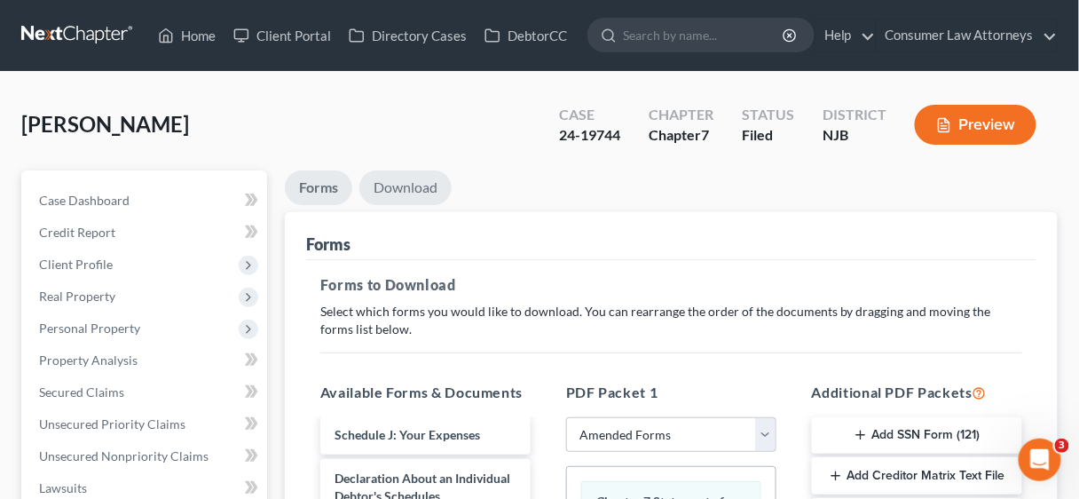
click at [406, 187] on link "Download" at bounding box center [405, 187] width 92 height 35
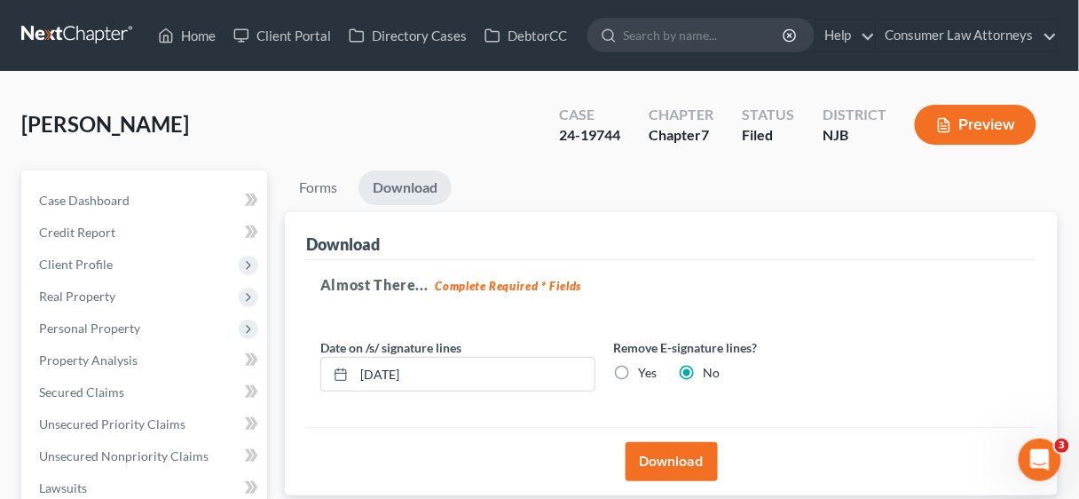
click at [674, 452] on button "Download" at bounding box center [672, 461] width 92 height 39
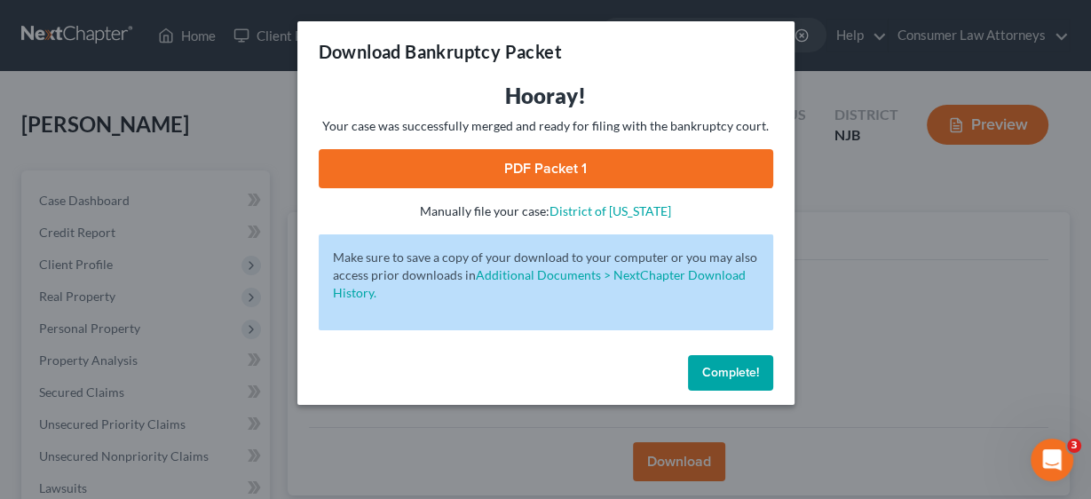
click at [599, 176] on link "PDF Packet 1" at bounding box center [546, 168] width 454 height 39
click at [714, 366] on span "Complete!" at bounding box center [730, 372] width 57 height 15
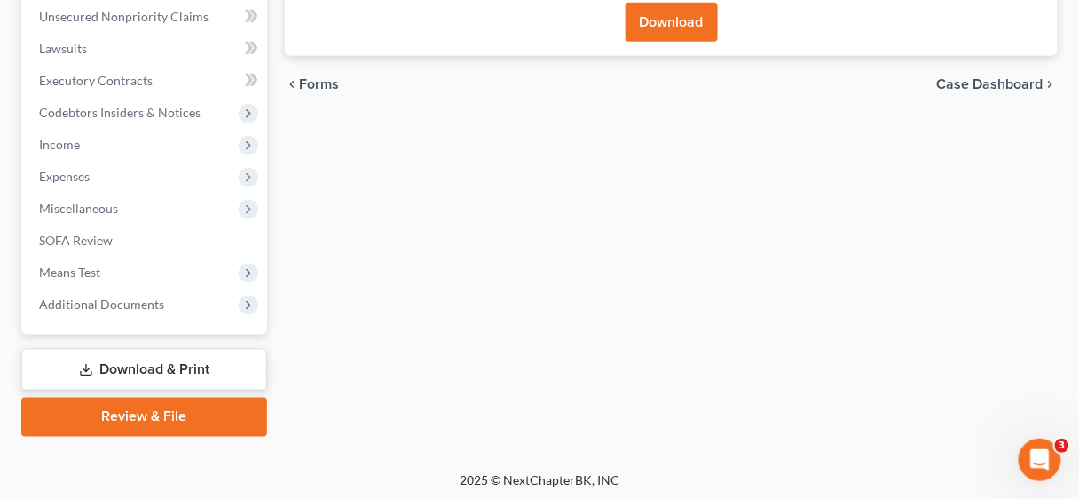
scroll to position [442, 0]
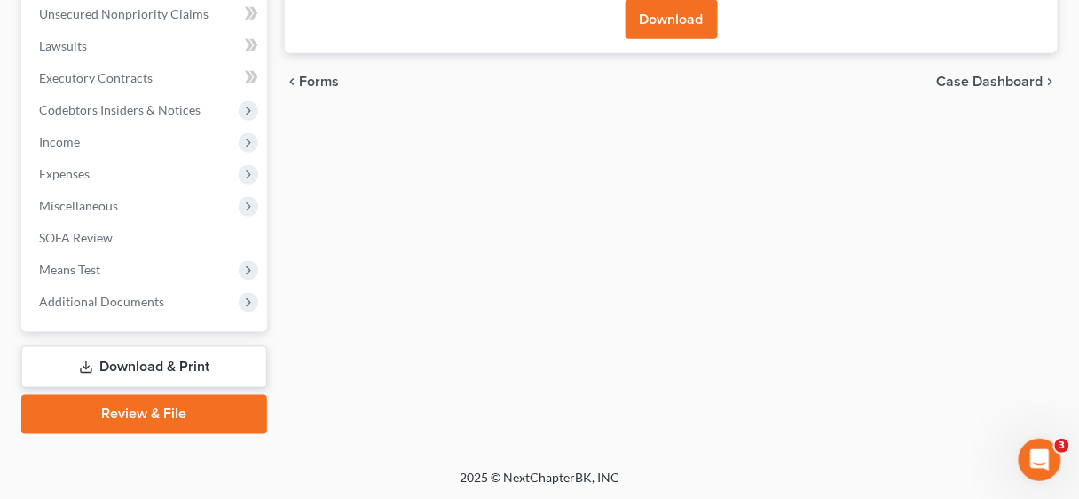
click at [154, 410] on link "Review & File" at bounding box center [144, 414] width 246 height 39
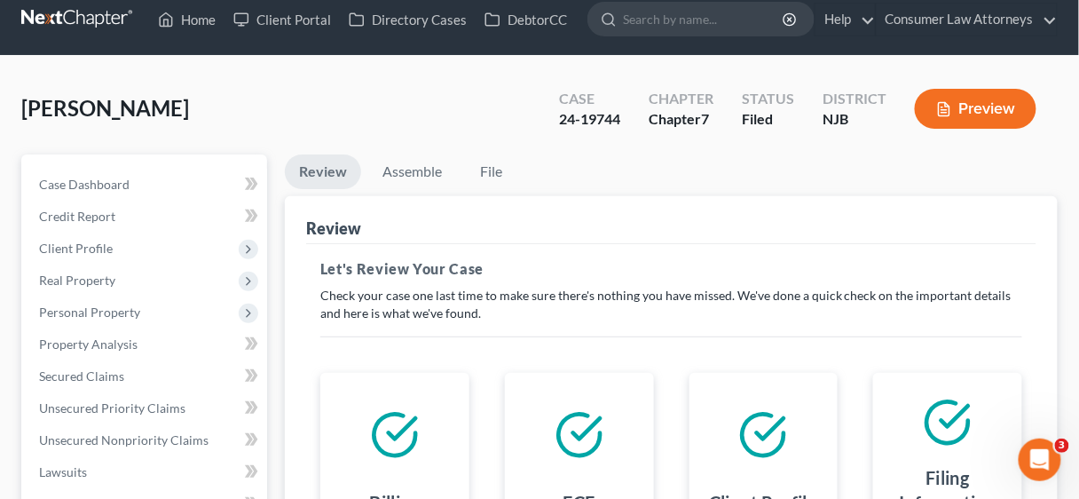
scroll to position [442, 0]
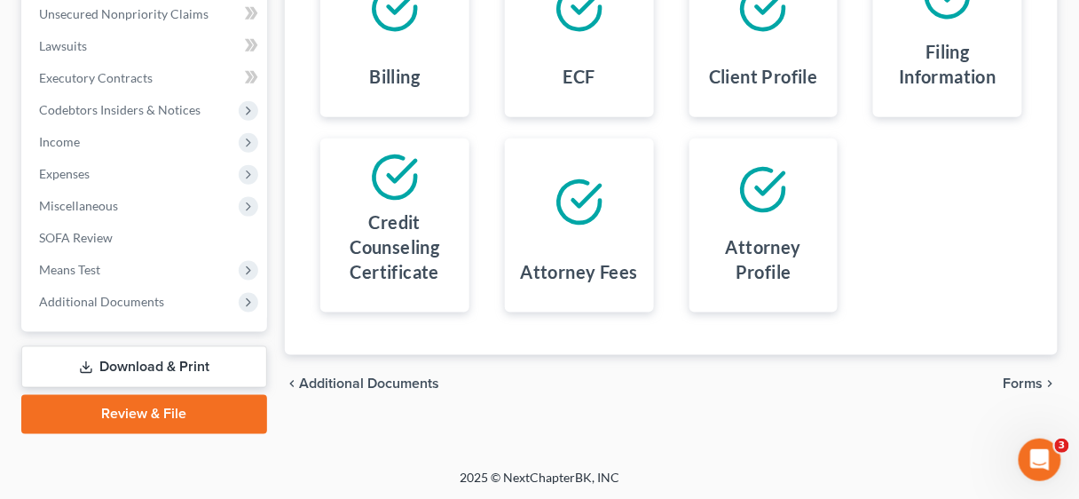
click at [179, 358] on link "Download & Print" at bounding box center [144, 367] width 246 height 42
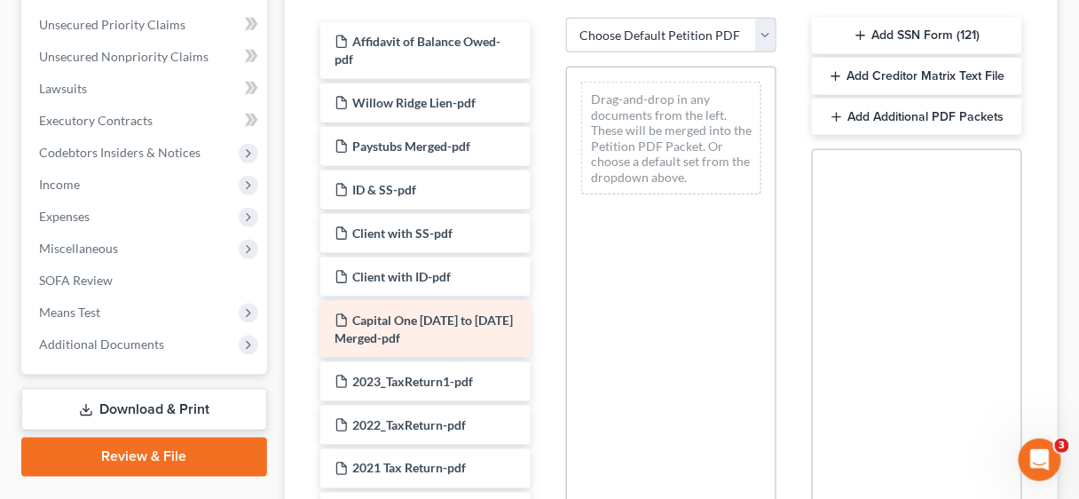
scroll to position [426, 0]
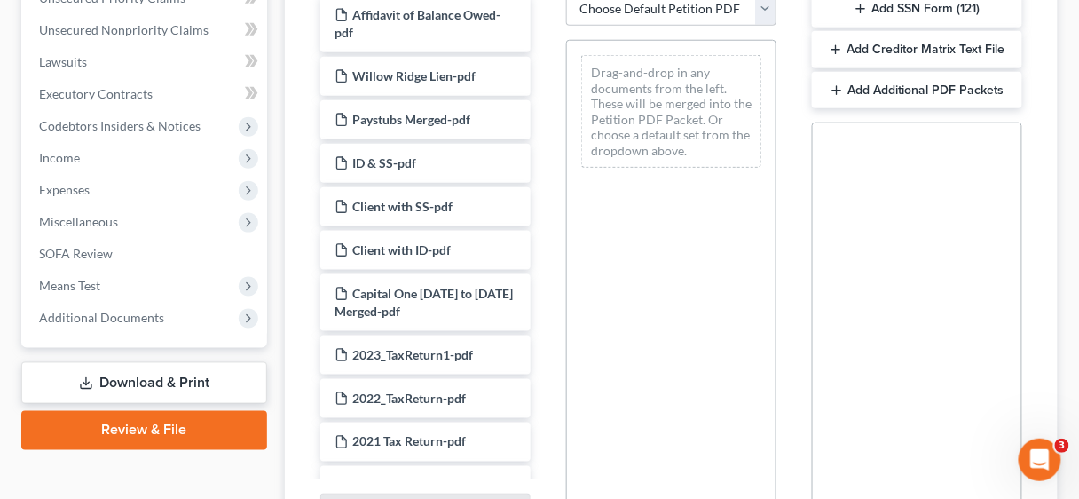
click at [898, 86] on button "Add Additional PDF Packets" at bounding box center [917, 90] width 210 height 37
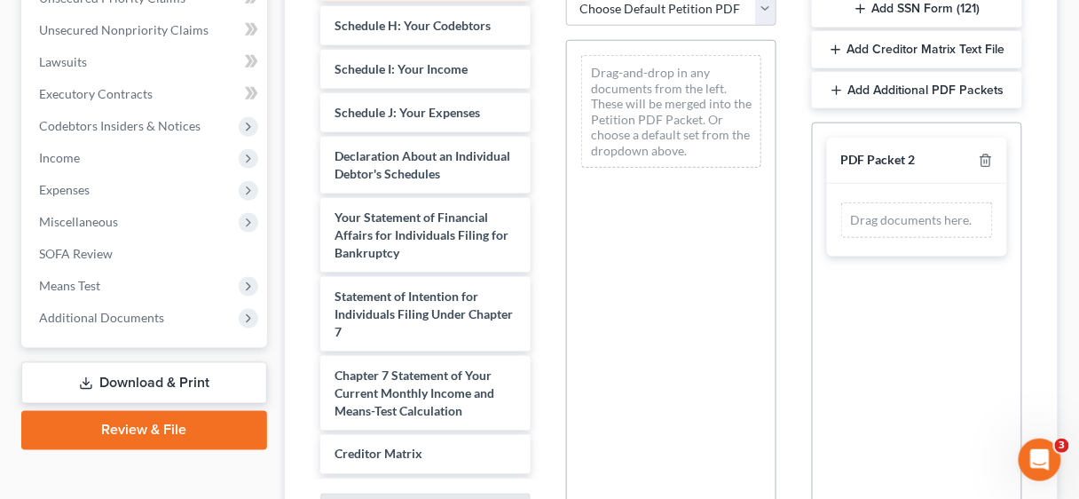
scroll to position [1136, 0]
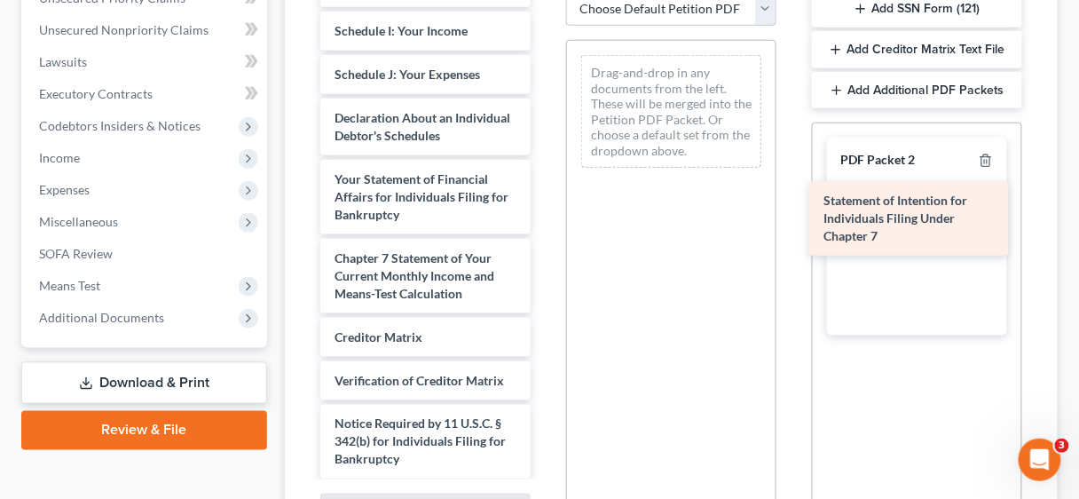
drag, startPoint x: 406, startPoint y: 316, endPoint x: 895, endPoint y: 207, distance: 500.9
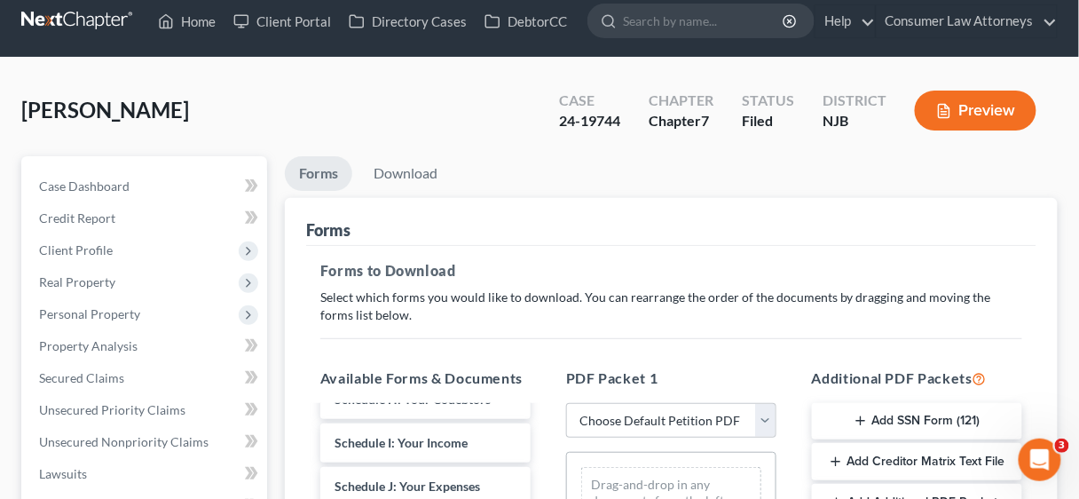
scroll to position [0, 0]
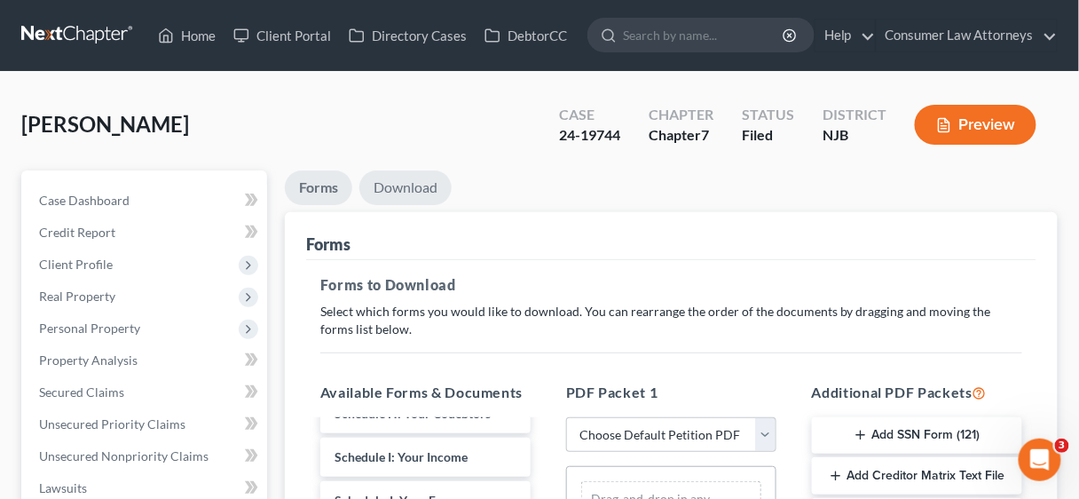
click at [413, 181] on link "Download" at bounding box center [405, 187] width 92 height 35
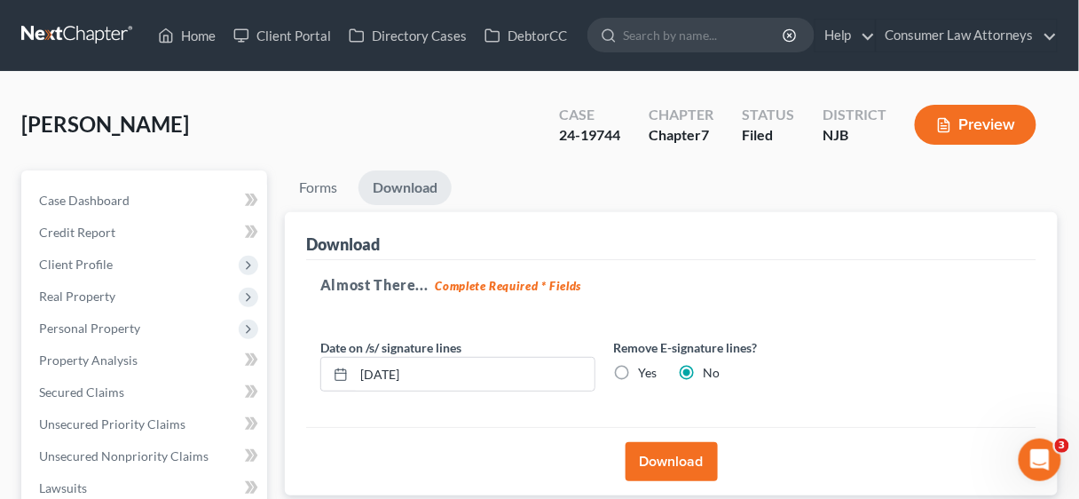
click at [670, 453] on button "Download" at bounding box center [672, 461] width 92 height 39
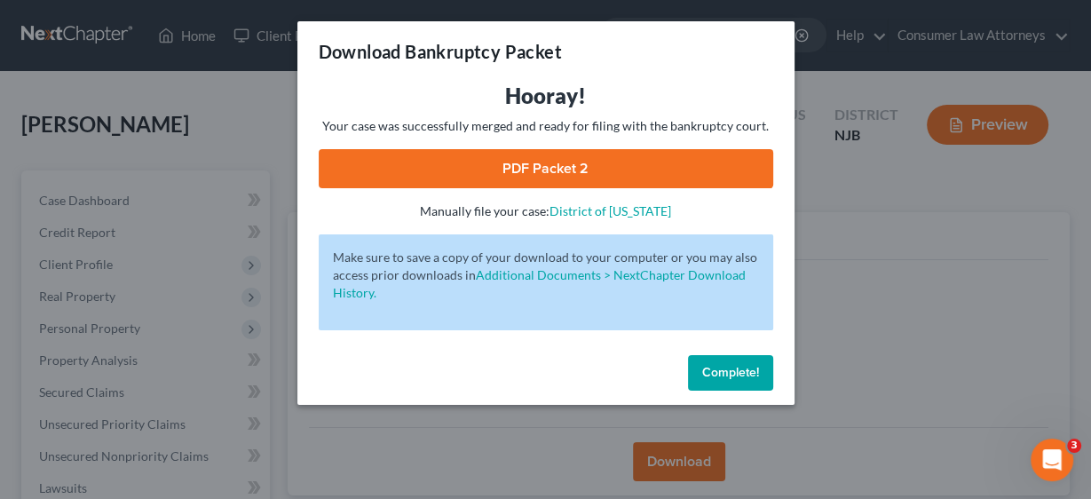
click at [525, 161] on link "PDF Packet 2" at bounding box center [546, 168] width 454 height 39
click at [725, 370] on span "Complete!" at bounding box center [730, 372] width 57 height 15
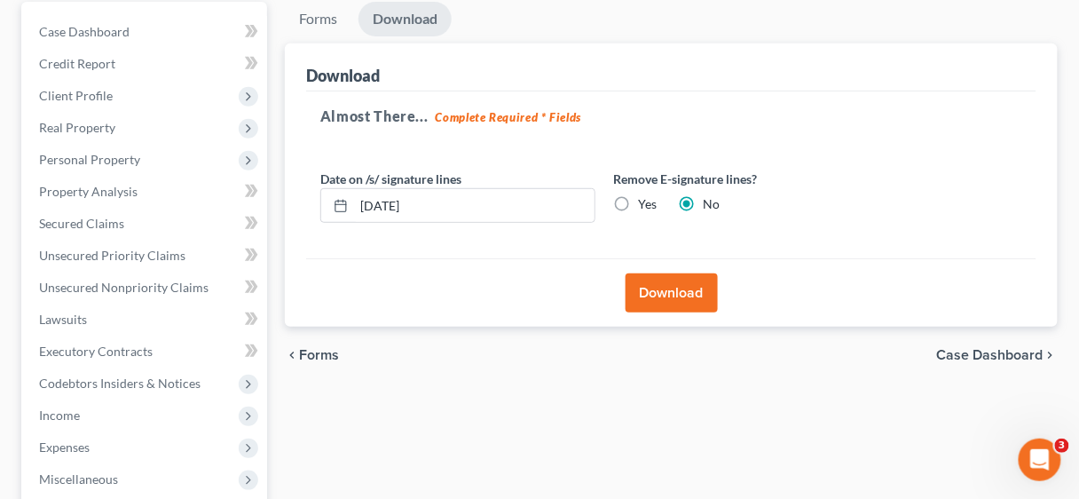
scroll to position [442, 0]
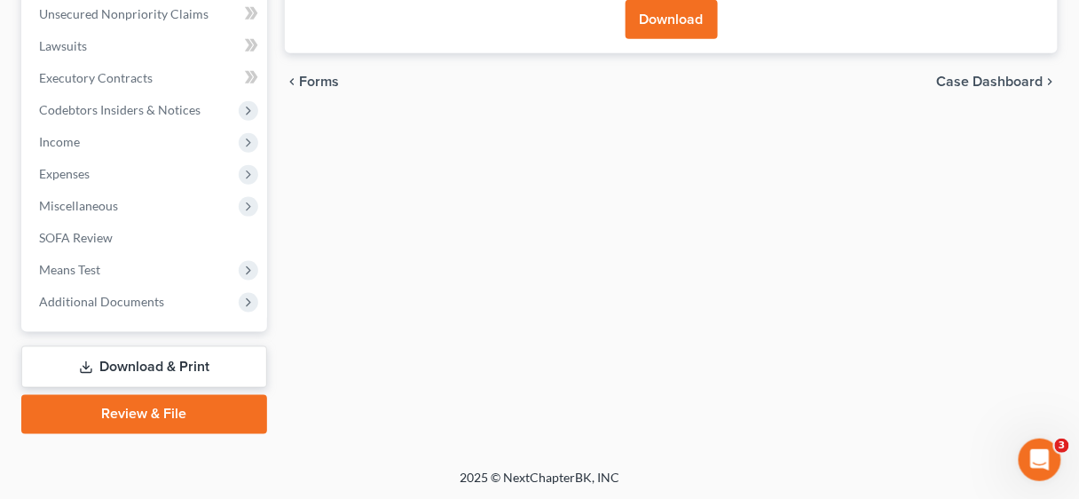
click at [160, 358] on link "Download & Print" at bounding box center [144, 367] width 246 height 42
drag, startPoint x: 178, startPoint y: 413, endPoint x: 186, endPoint y: 377, distance: 36.4
click at [179, 413] on link "Review & File" at bounding box center [144, 414] width 246 height 39
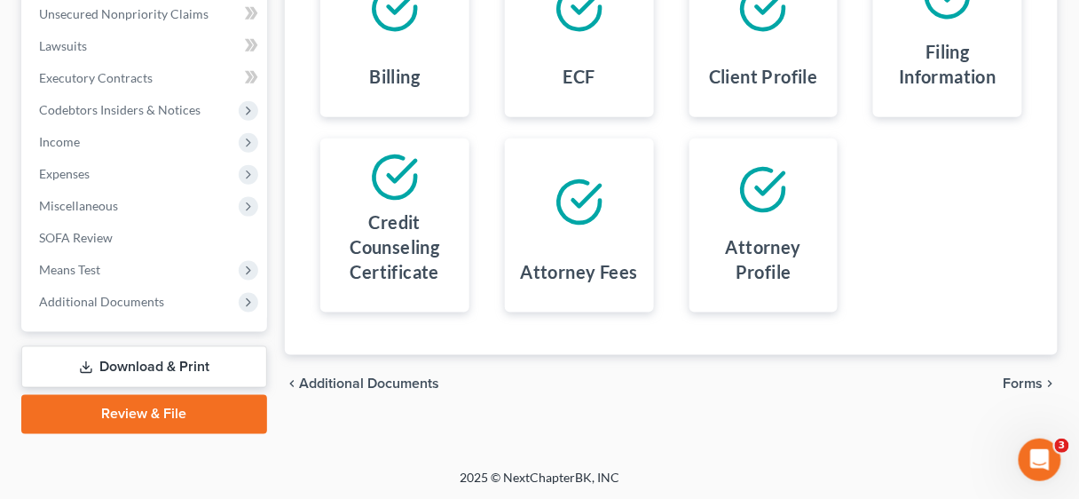
click at [198, 366] on link "Download & Print" at bounding box center [144, 367] width 246 height 42
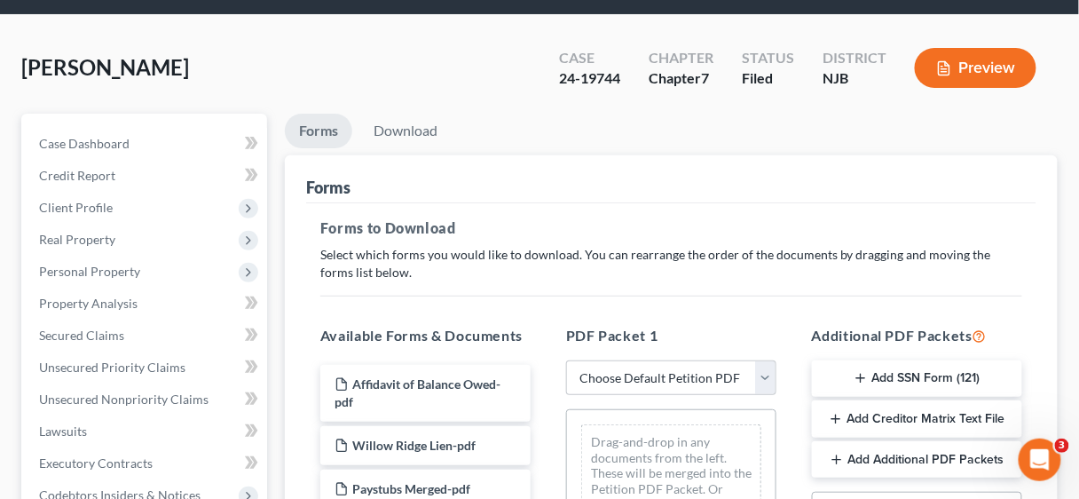
scroll to position [142, 0]
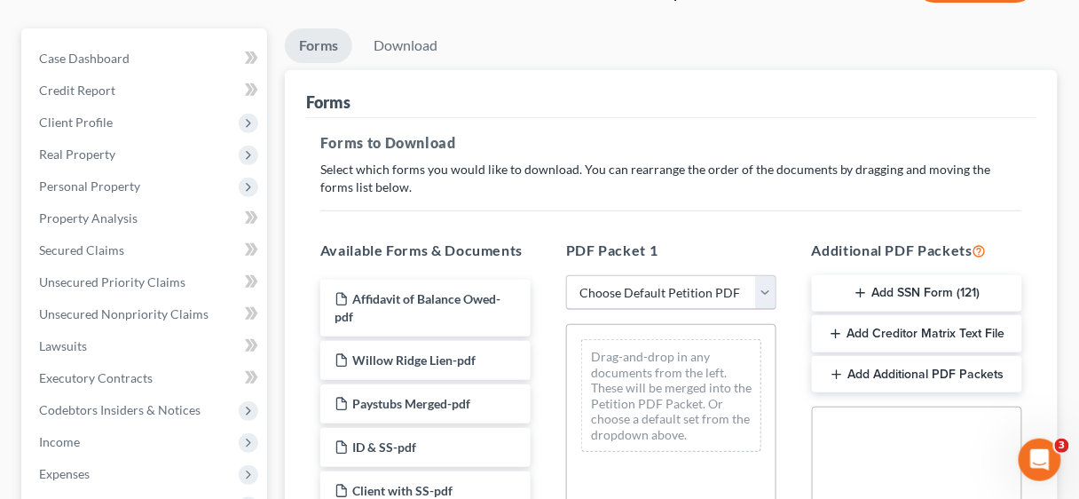
click at [769, 291] on select "Choose Default Petition PDF Packet Complete Bankruptcy Petition (all forms and …" at bounding box center [671, 292] width 210 height 35
select select "2"
click at [566, 275] on select "Choose Default Petition PDF Packet Complete Bankruptcy Petition (all forms and …" at bounding box center [671, 292] width 210 height 35
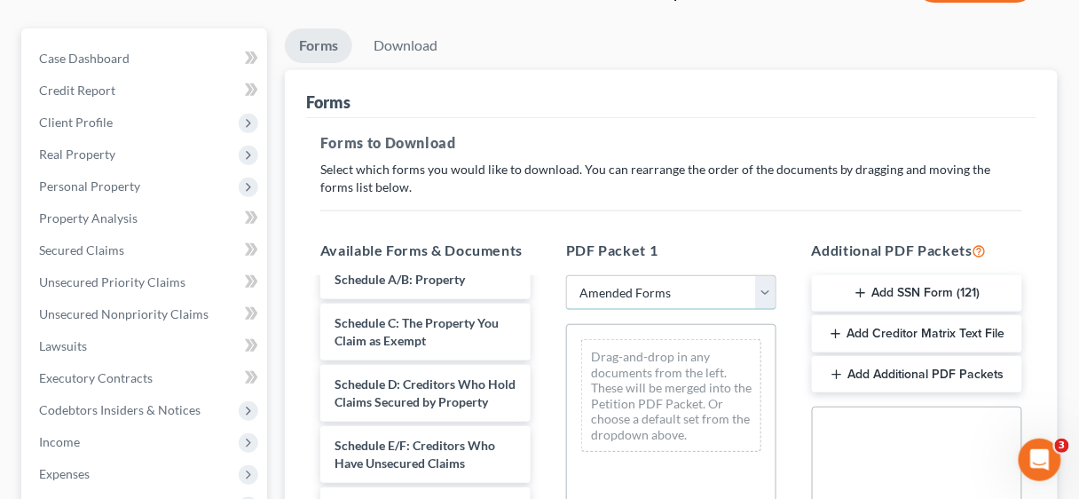
scroll to position [0, 0]
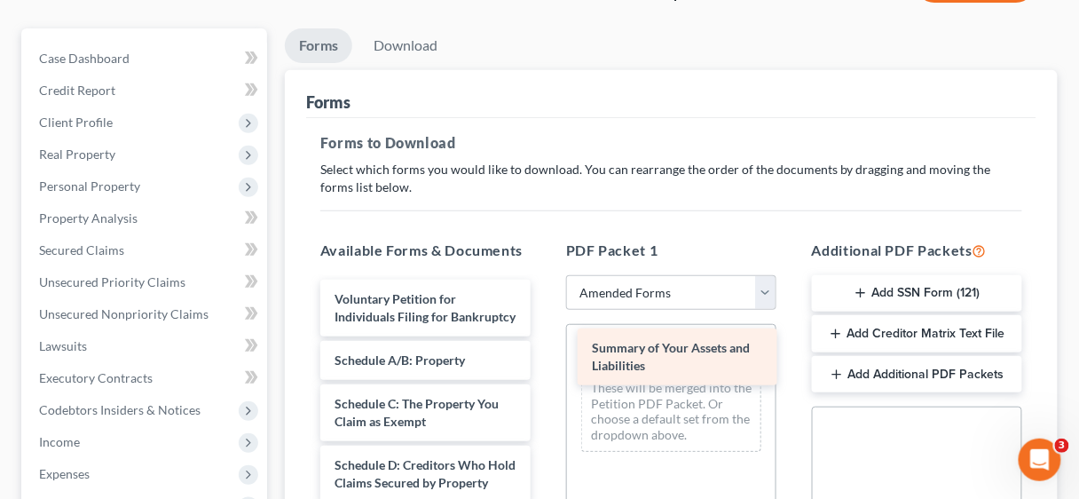
drag, startPoint x: 425, startPoint y: 380, endPoint x: 681, endPoint y: 351, distance: 258.0
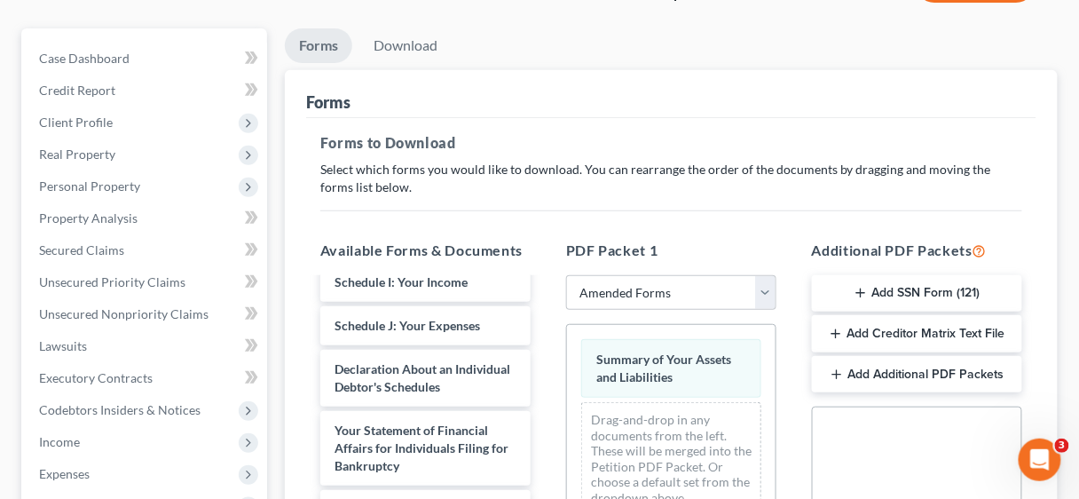
scroll to position [426, 0]
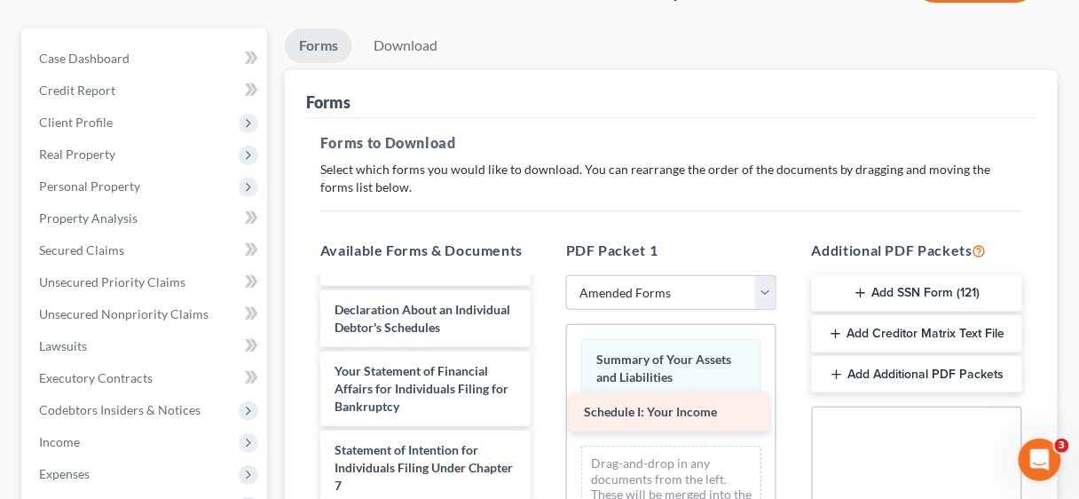
drag, startPoint x: 413, startPoint y: 314, endPoint x: 662, endPoint y: 409, distance: 266.8
click at [545, 409] on div "Schedule I: Your Income Voluntary Petition for Individuals Filing for Bankruptc…" at bounding box center [425, 332] width 239 height 957
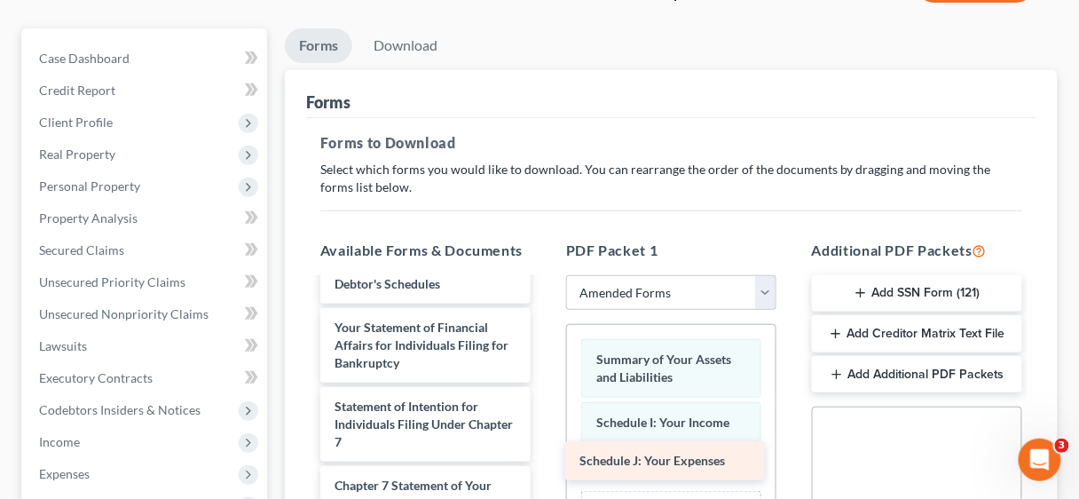
drag, startPoint x: 437, startPoint y: 317, endPoint x: 681, endPoint y: 460, distance: 282.8
click at [545, 460] on div "Schedule J: Your Expenses Voluntary Petition for Individuals Filing for Bankrup…" at bounding box center [425, 311] width 239 height 914
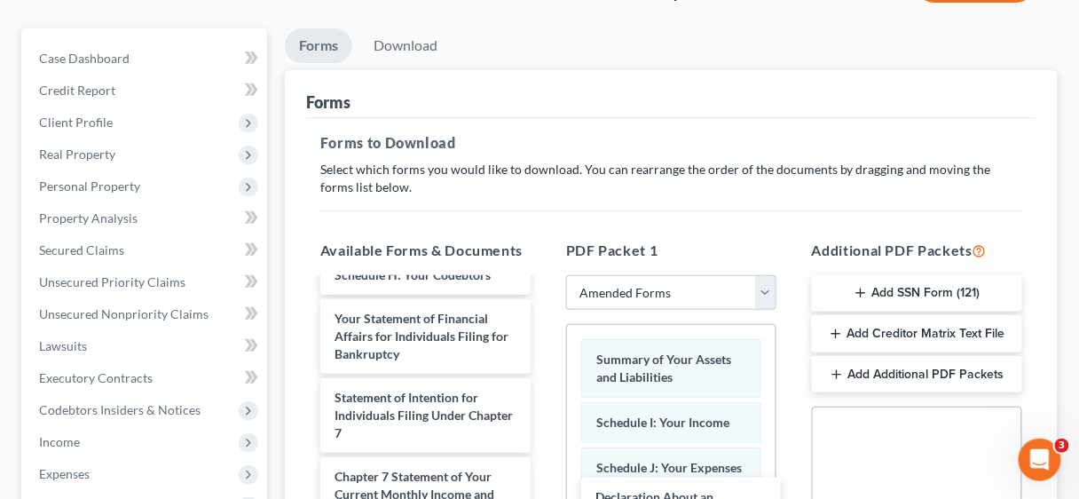
drag, startPoint x: 398, startPoint y: 321, endPoint x: 659, endPoint y: 500, distance: 316.5
click at [659, 498] on html "Home New Case Client Portal Directory Cases DebtorCC Consumer Law Attorneys [EM…" at bounding box center [539, 415] width 1079 height 1114
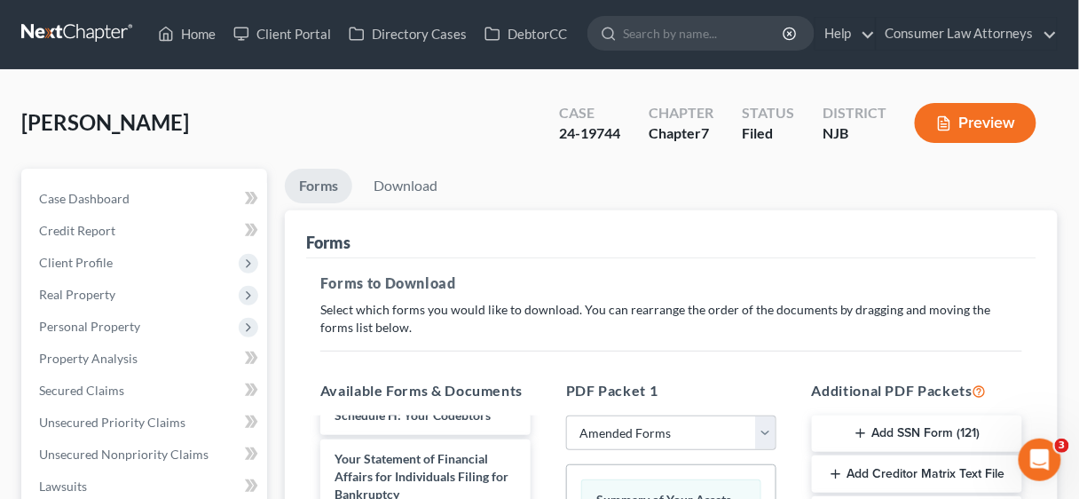
scroll to position [0, 0]
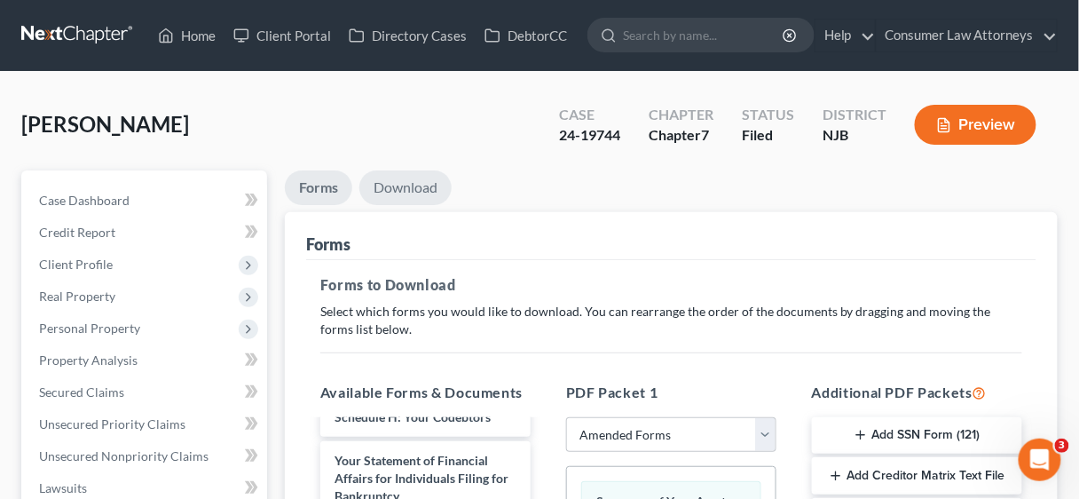
click at [390, 181] on link "Download" at bounding box center [405, 187] width 92 height 35
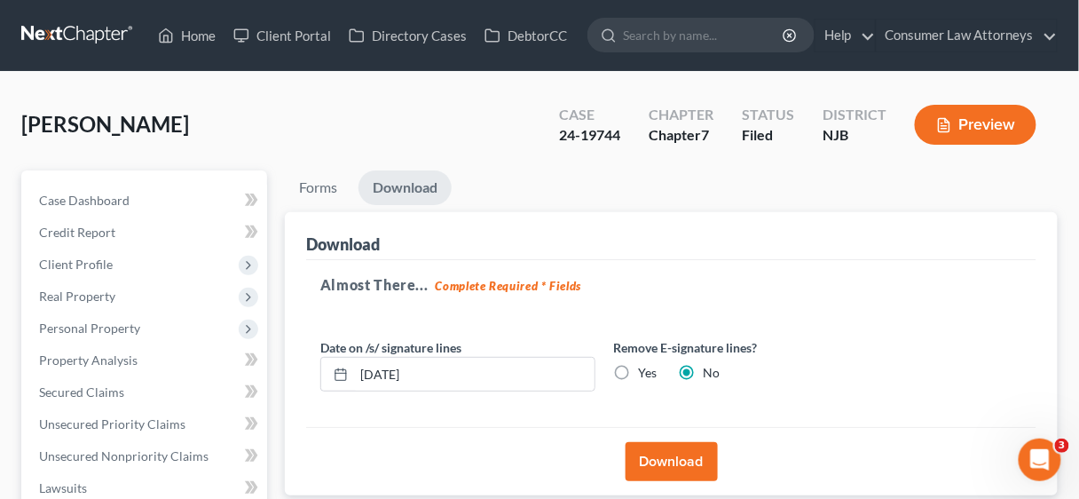
click at [674, 452] on button "Download" at bounding box center [672, 461] width 92 height 39
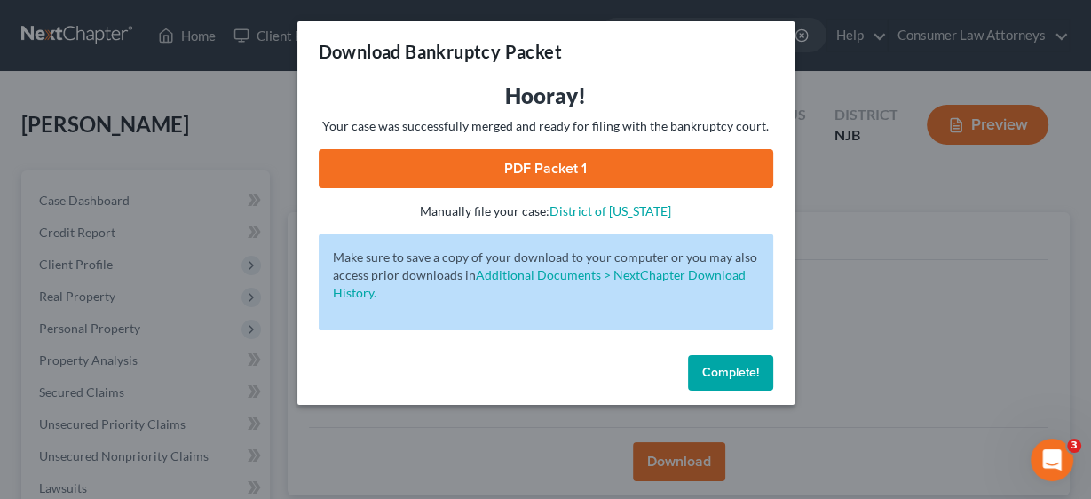
click at [535, 174] on link "PDF Packet 1" at bounding box center [546, 168] width 454 height 39
click at [753, 374] on span "Complete!" at bounding box center [730, 372] width 57 height 15
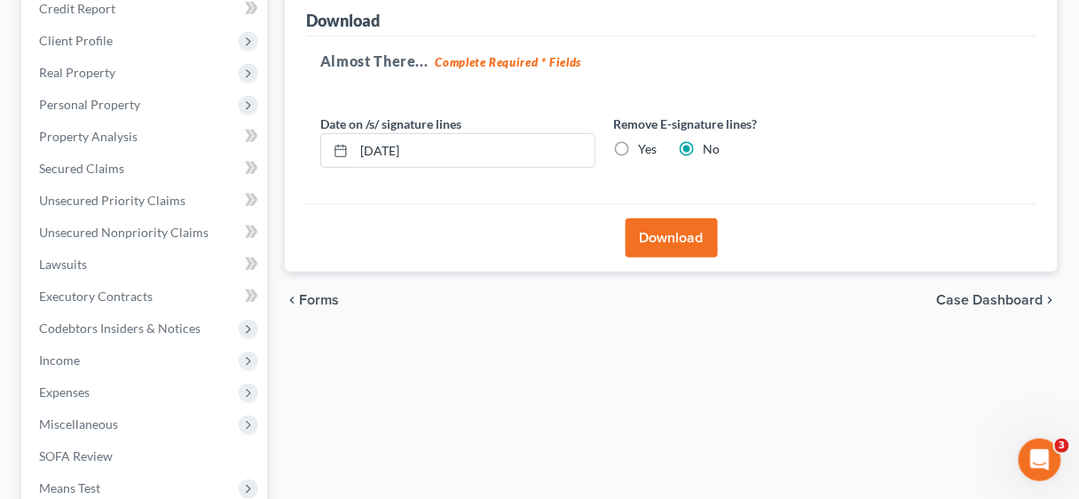
scroll to position [442, 0]
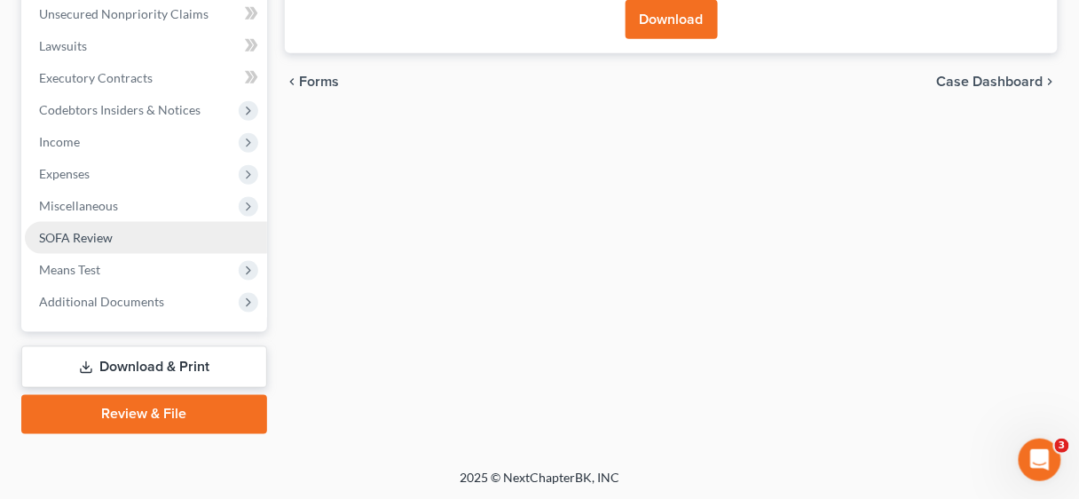
click at [88, 238] on span "SOFA Review" at bounding box center [76, 237] width 74 height 15
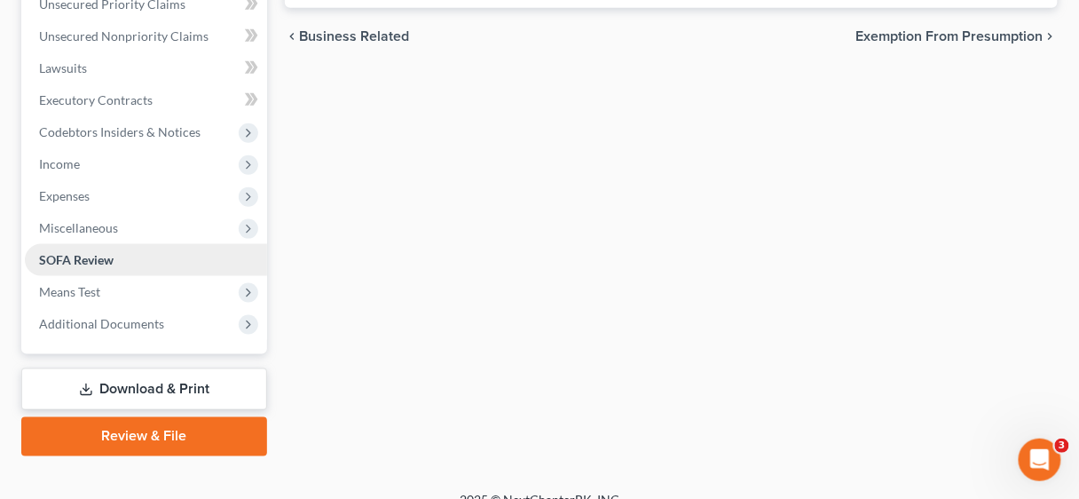
click at [88, 244] on link "SOFA Review" at bounding box center [146, 260] width 242 height 32
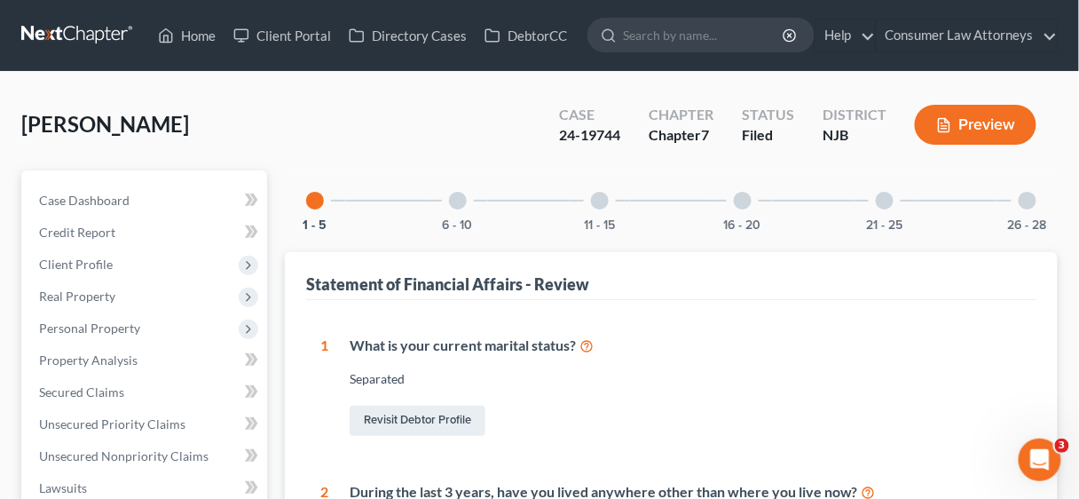
click at [459, 201] on div at bounding box center [458, 201] width 18 height 18
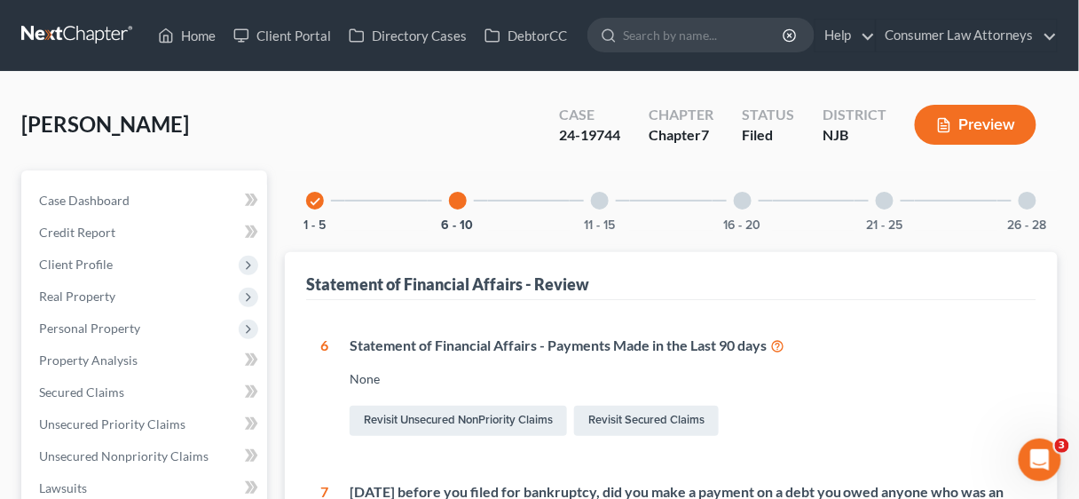
click at [599, 201] on div at bounding box center [600, 201] width 18 height 18
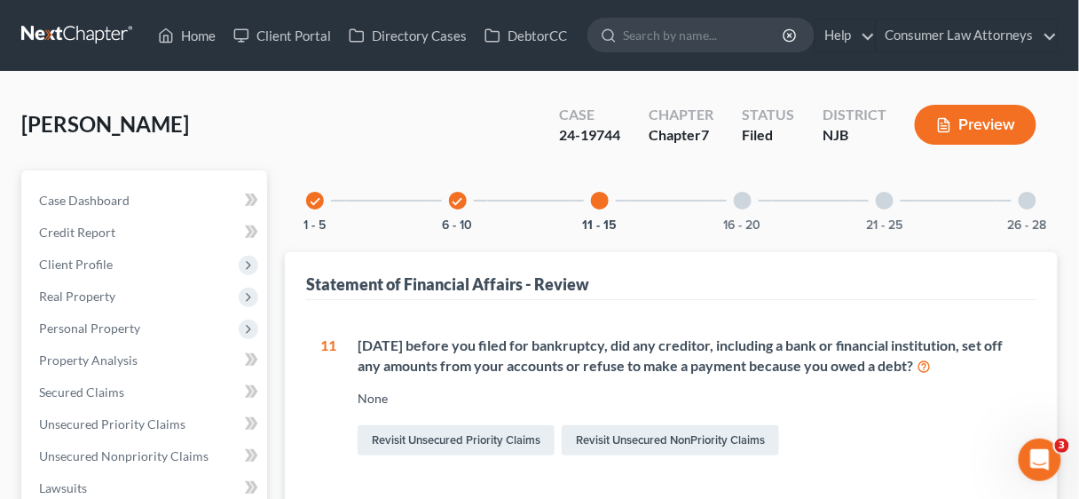
click at [745, 200] on div at bounding box center [743, 201] width 18 height 18
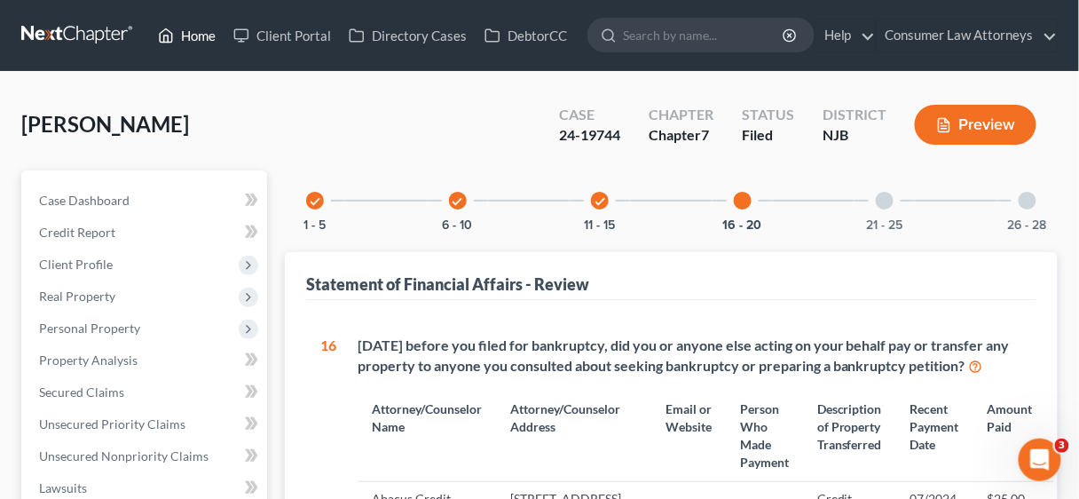
click at [185, 28] on link "Home" at bounding box center [186, 36] width 75 height 32
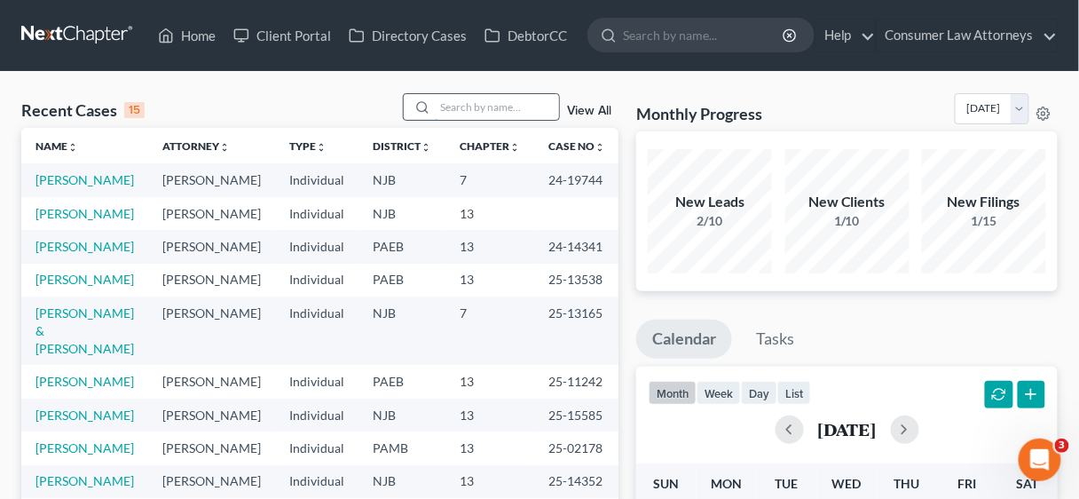
click at [463, 105] on input "search" at bounding box center [497, 107] width 124 height 26
type input "[PERSON_NAME]"
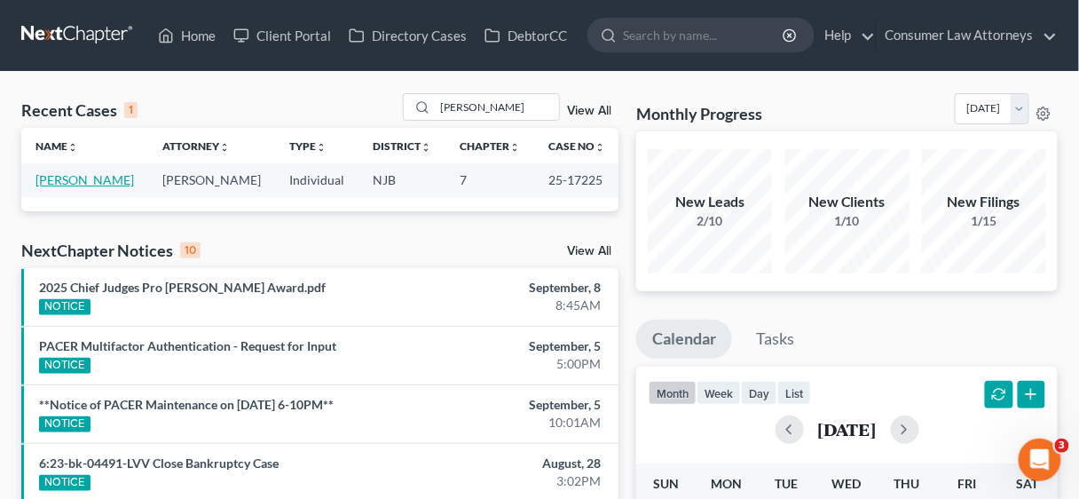
click at [91, 175] on link "[PERSON_NAME]" at bounding box center [84, 179] width 98 height 15
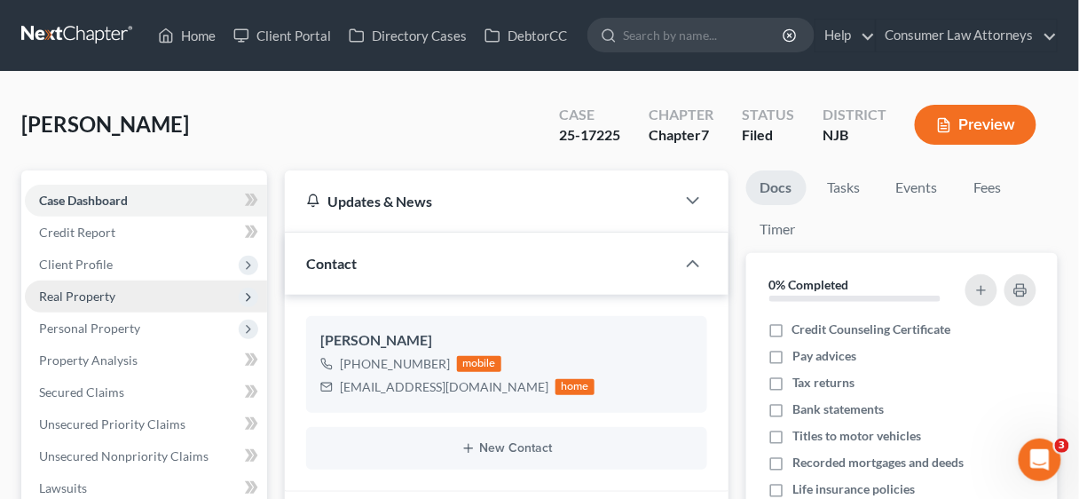
click at [87, 291] on span "Real Property" at bounding box center [77, 295] width 76 height 15
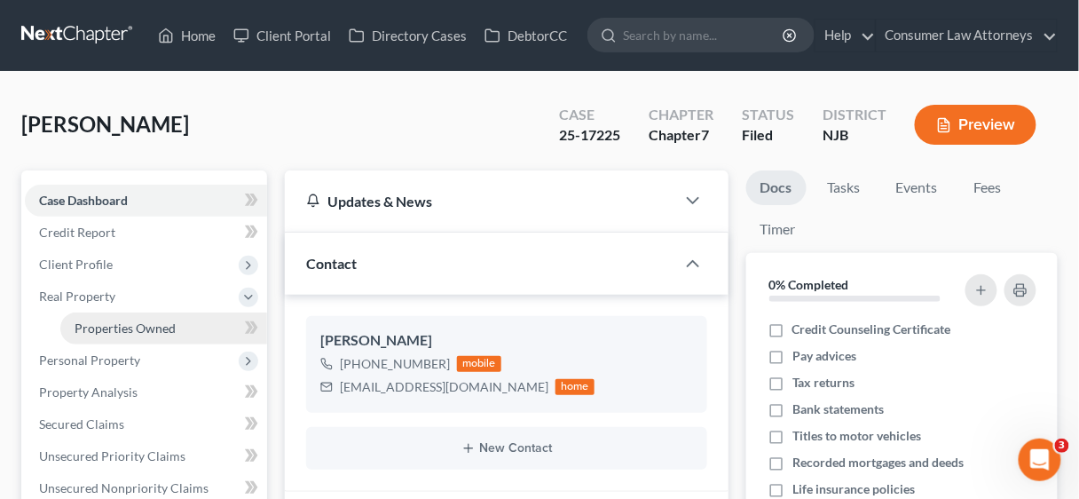
click at [126, 323] on span "Properties Owned" at bounding box center [125, 327] width 101 height 15
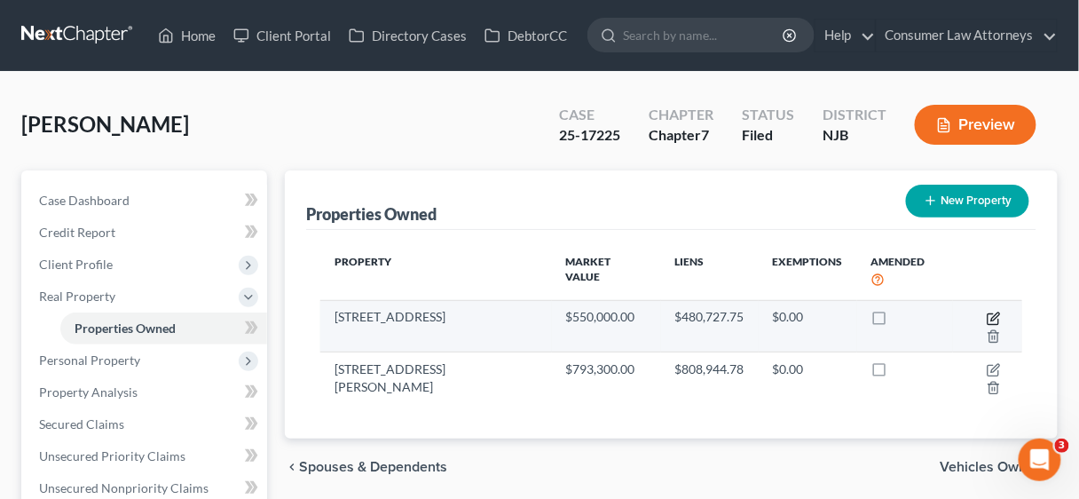
click at [987, 311] on icon "button" at bounding box center [994, 318] width 14 height 14
select select "33"
select select "15"
select select "3"
select select "0"
